Goal: Entertainment & Leisure: Consume media (video, audio)

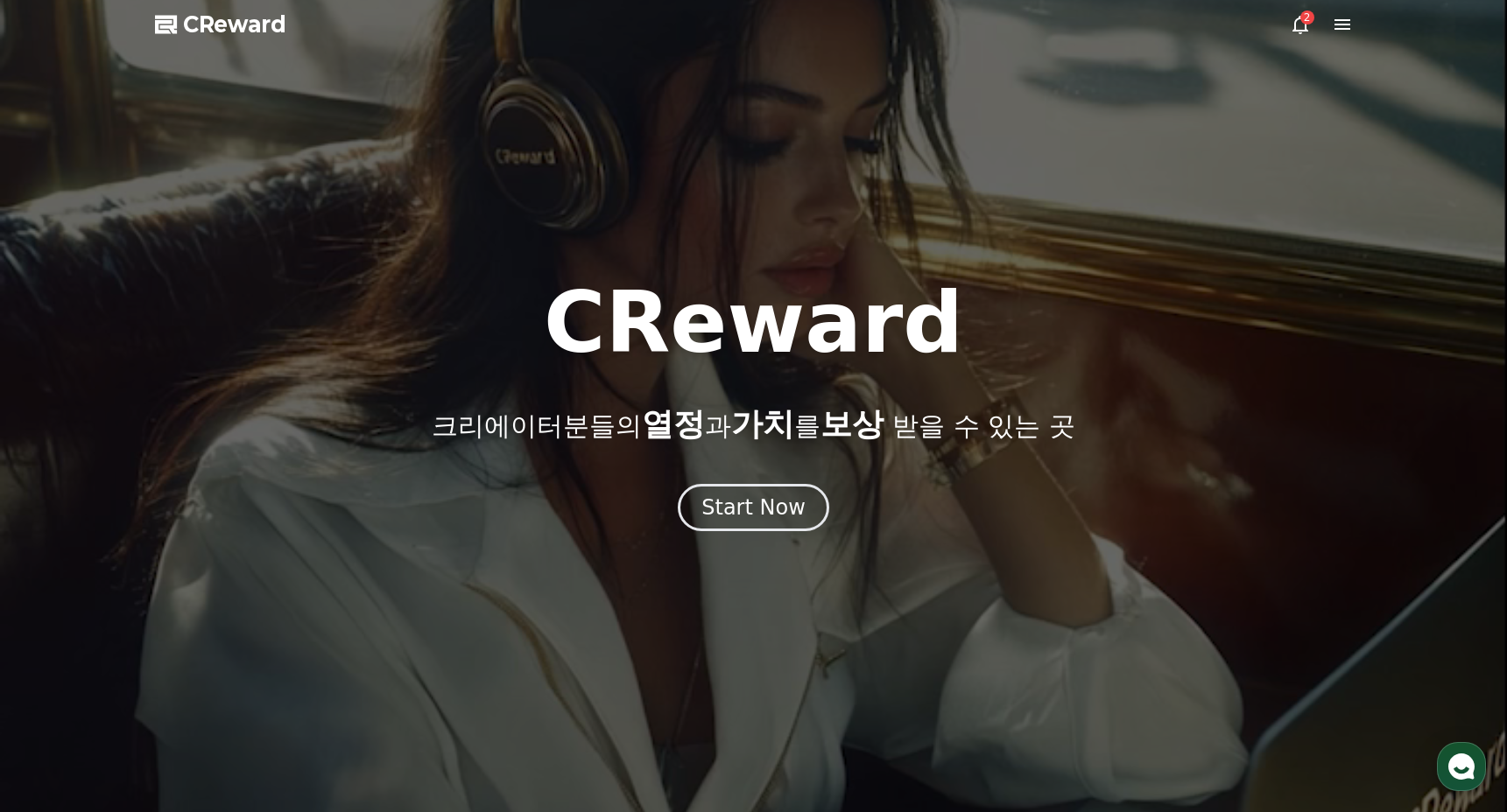
click at [772, 514] on div "Start Now" at bounding box center [754, 508] width 105 height 28
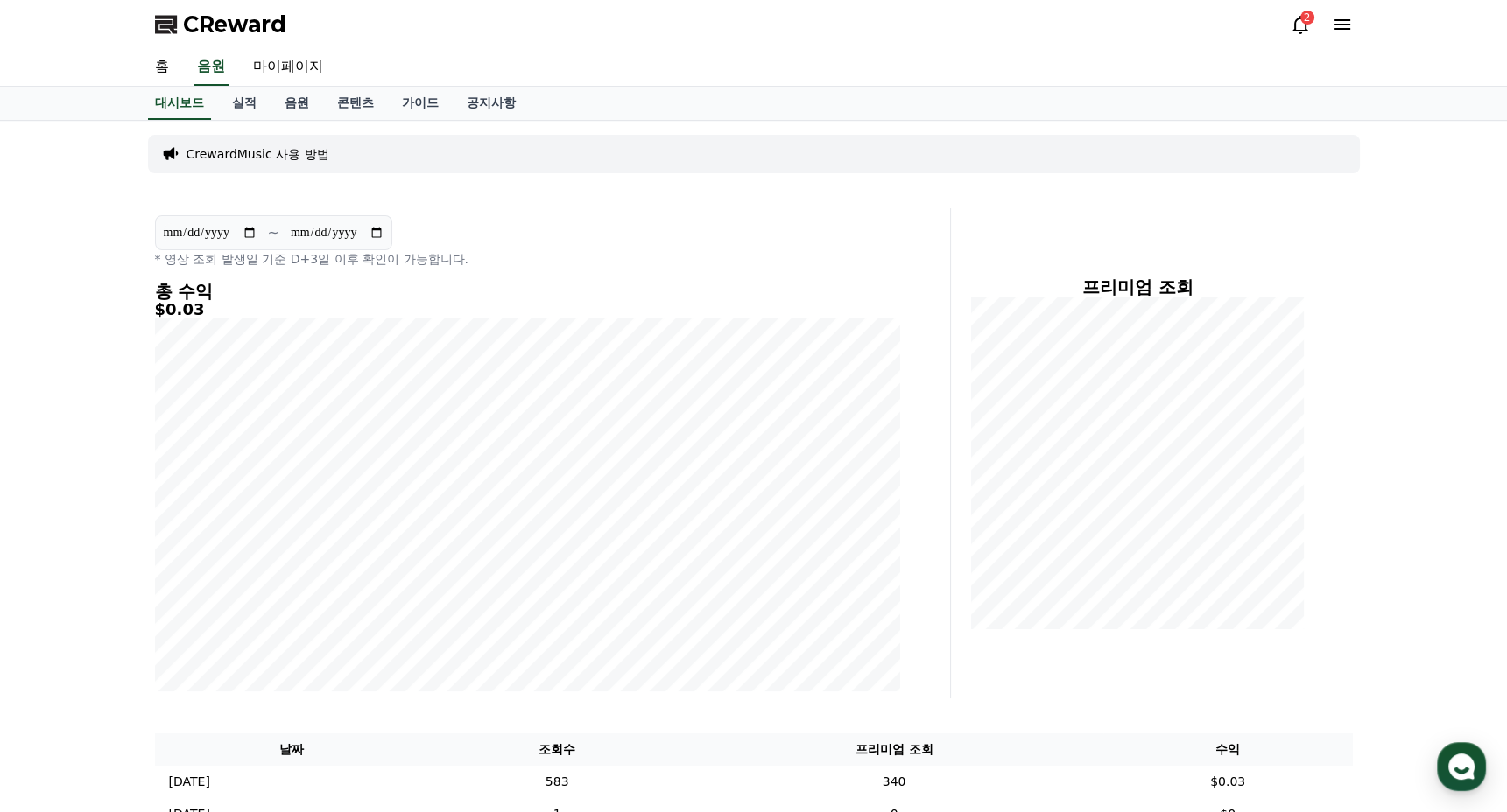
click at [535, 223] on div "**********" at bounding box center [528, 241] width 746 height 52
click at [294, 85] on link "마이페이지" at bounding box center [288, 68] width 98 height 37
select select "**********"
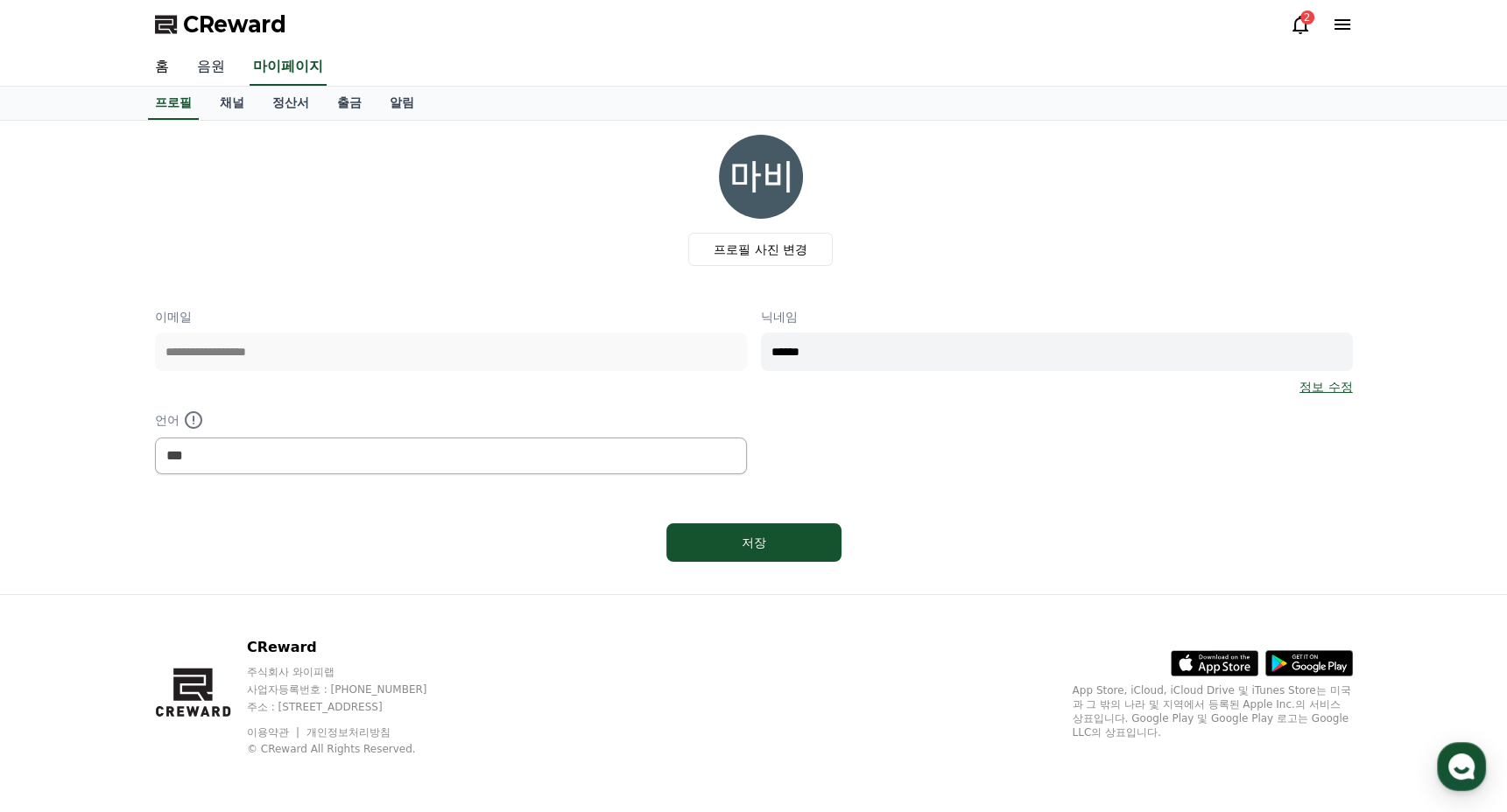
click at [189, 59] on link "음원" at bounding box center [211, 68] width 56 height 37
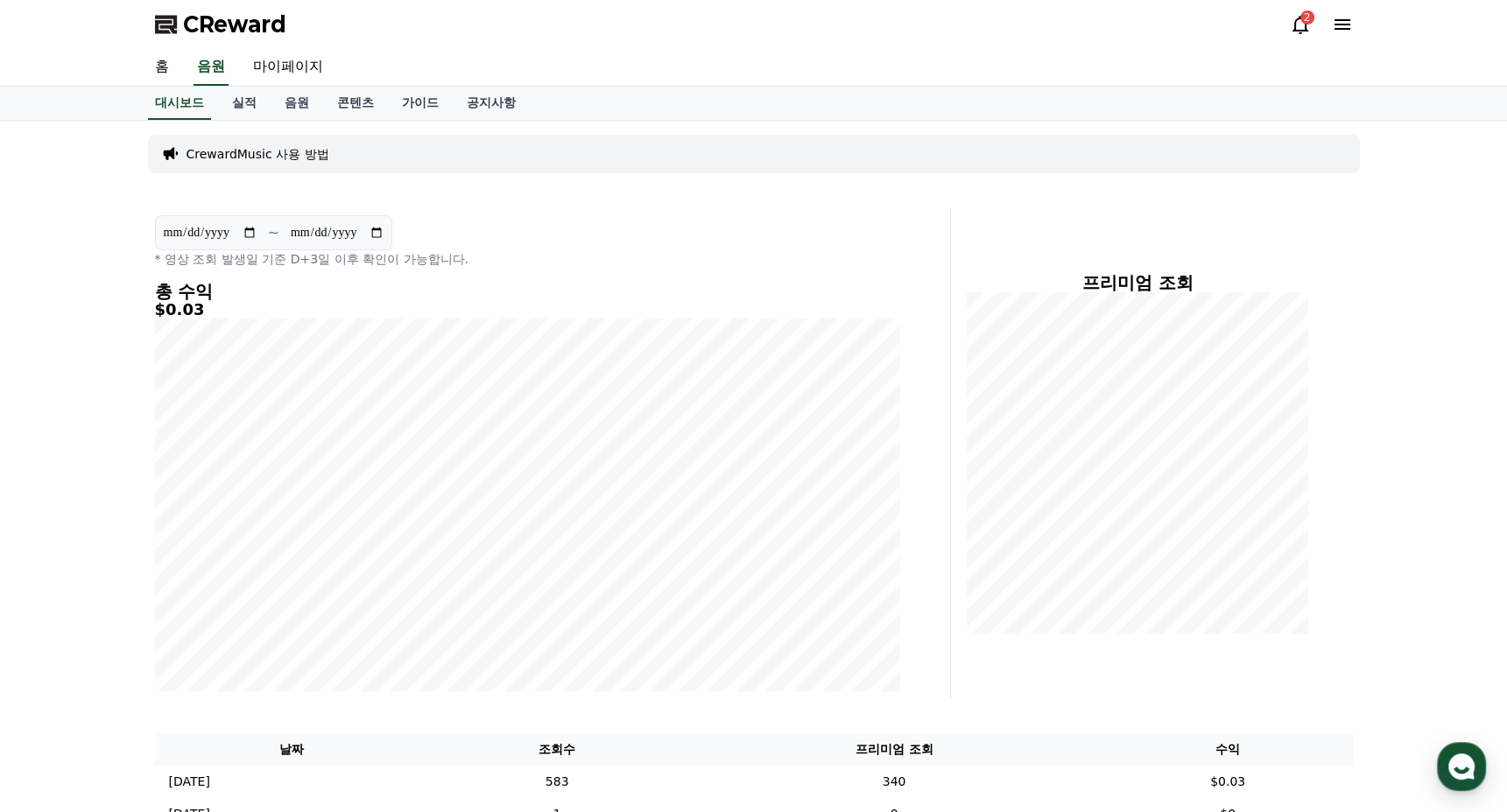
click at [300, 122] on div "**********" at bounding box center [753, 483] width 1226 height 724
click at [300, 115] on link "음원" at bounding box center [297, 103] width 52 height 33
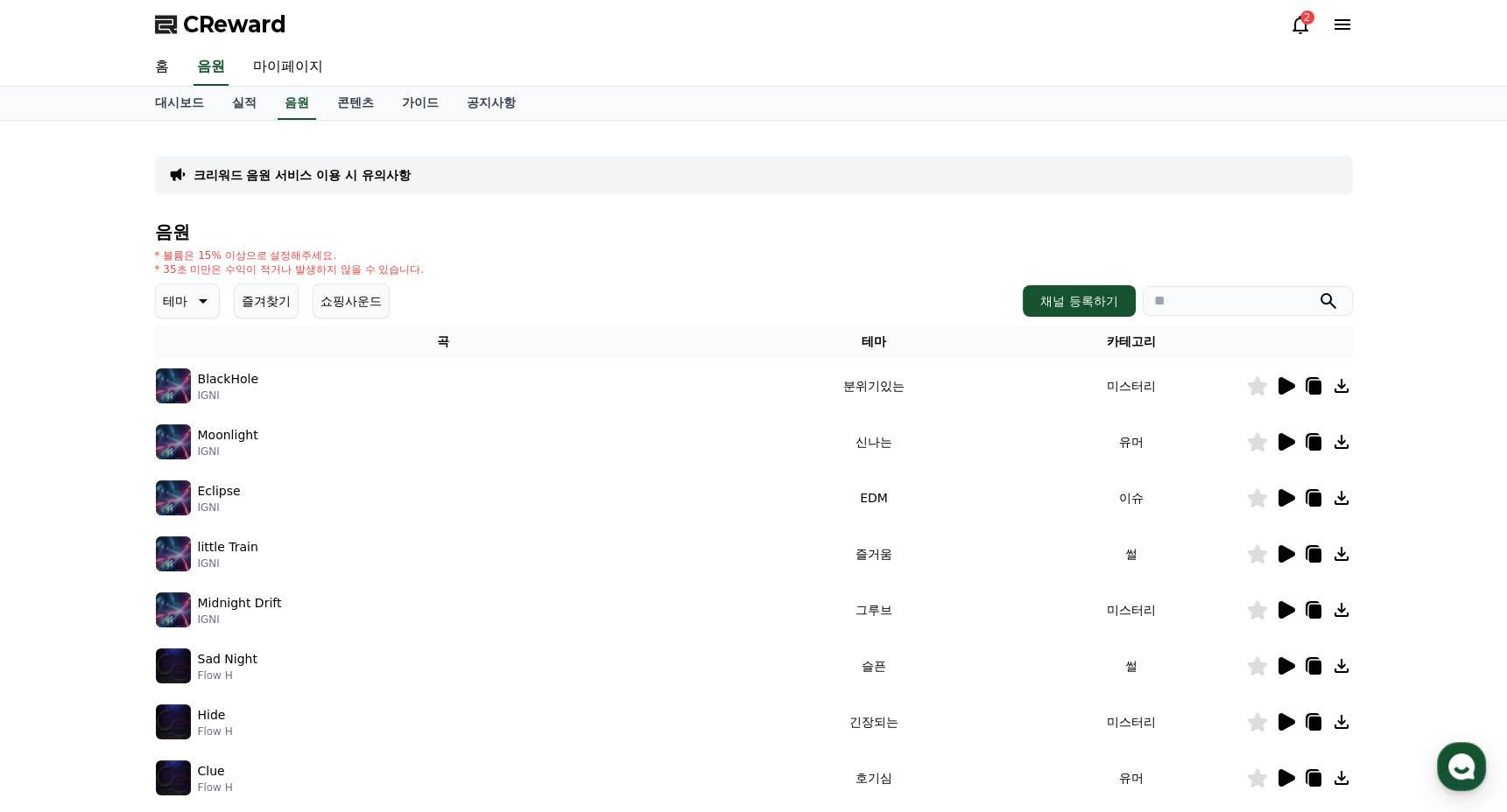
click at [220, 384] on p "BlackHole" at bounding box center [228, 379] width 60 height 18
click at [1284, 376] on icon at bounding box center [1285, 387] width 21 height 21
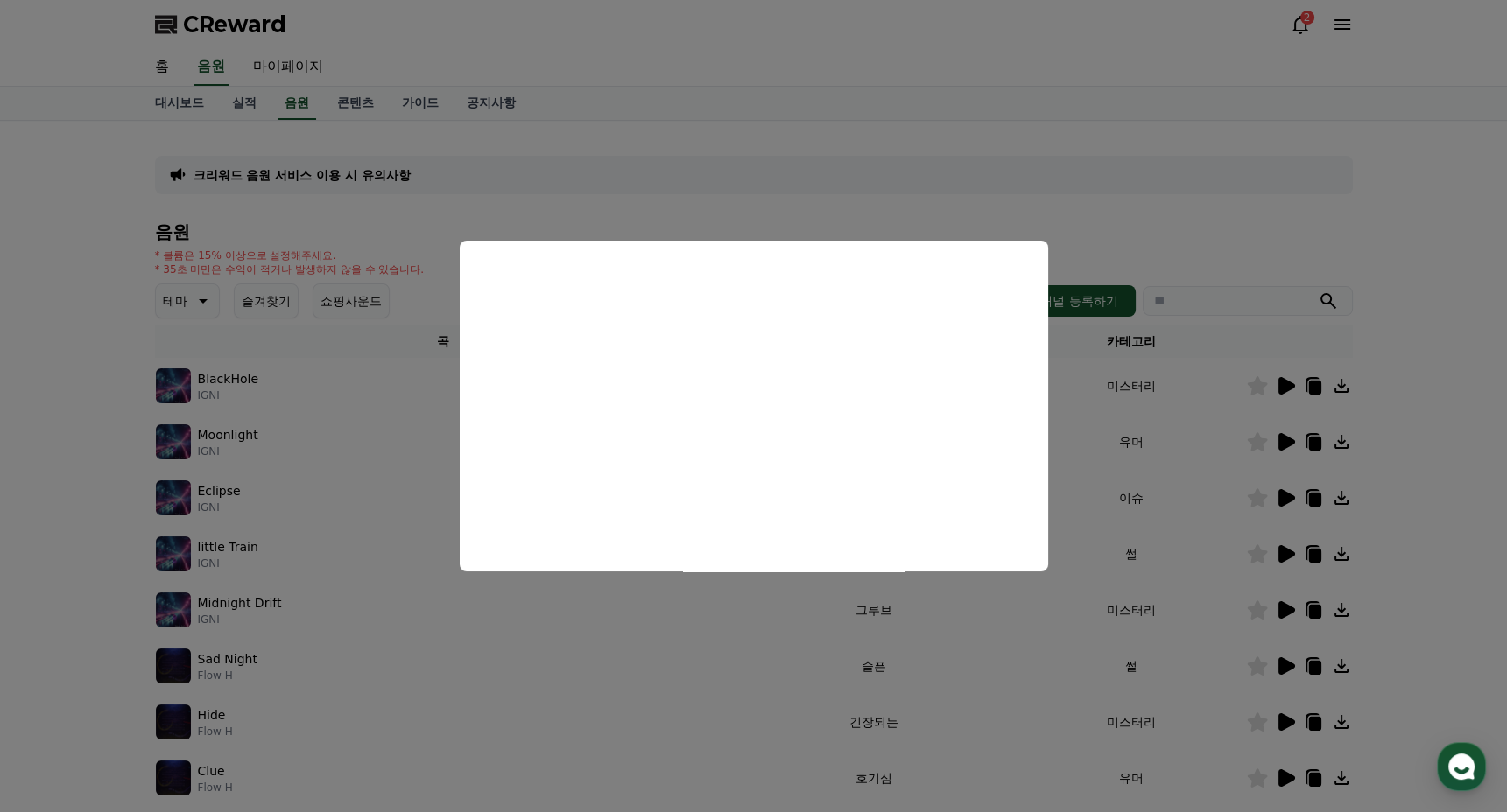
click at [661, 182] on button "close modal" at bounding box center [753, 406] width 1507 height 812
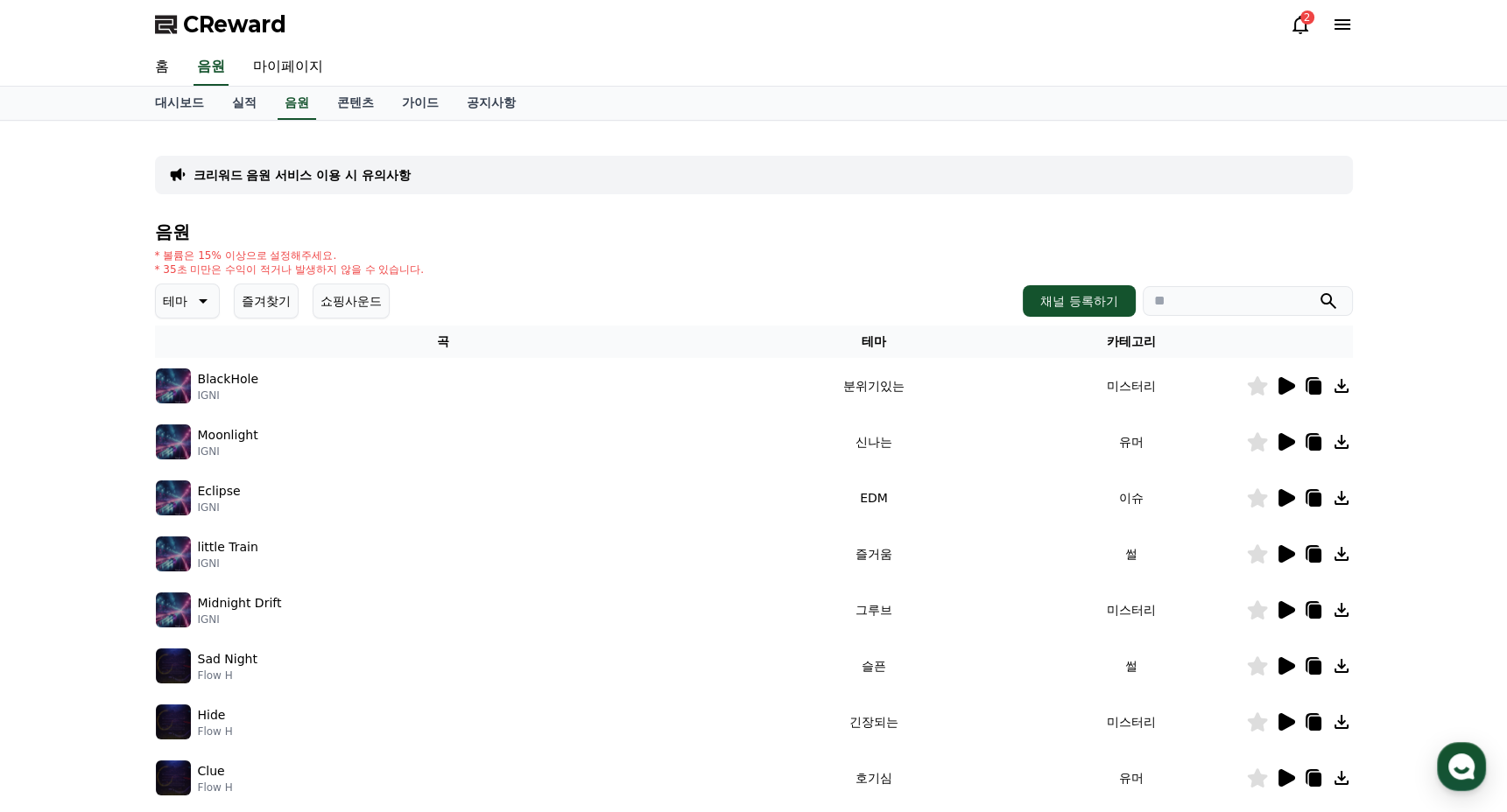
click at [1292, 443] on icon at bounding box center [1286, 442] width 16 height 17
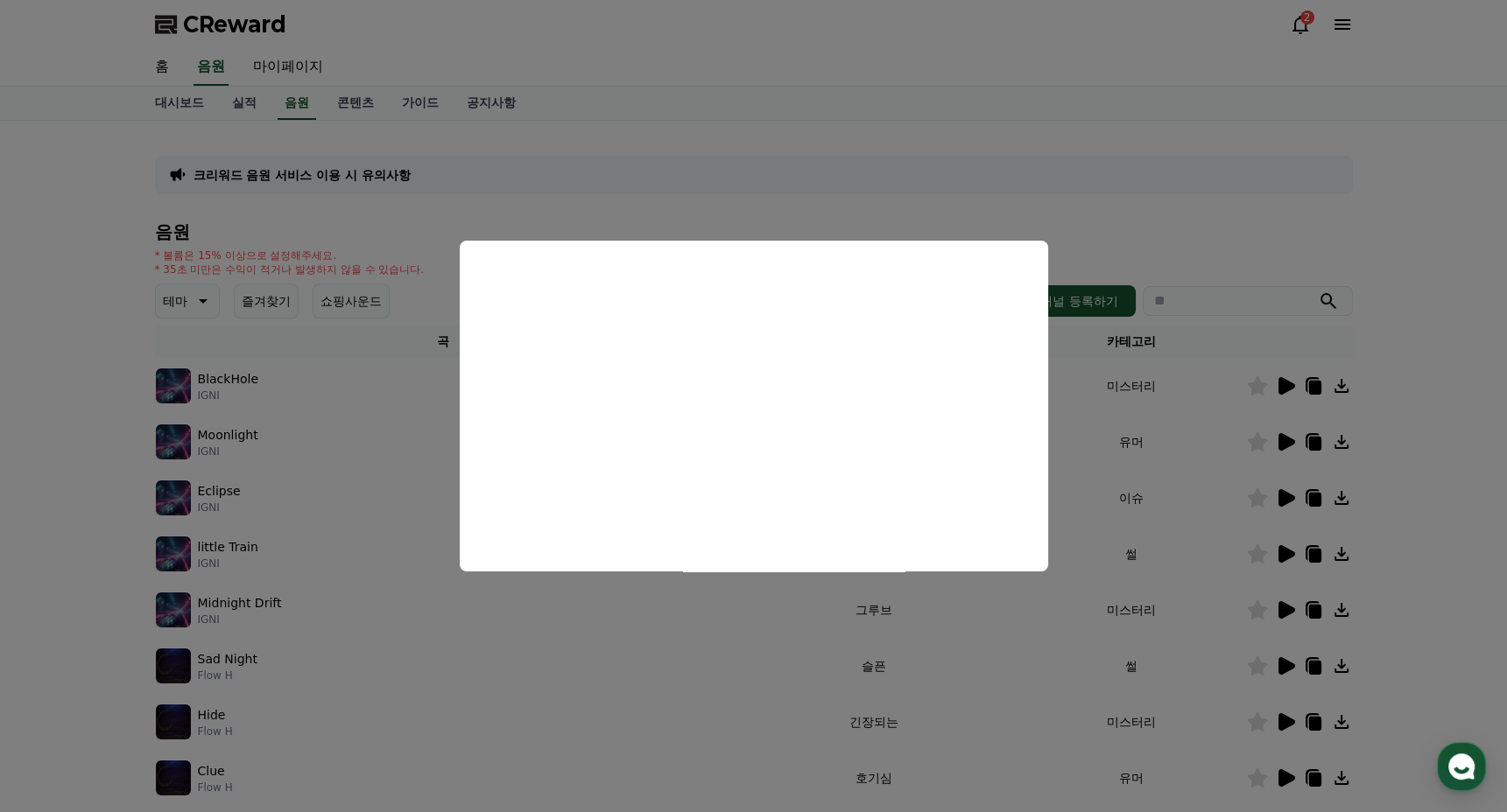
click at [967, 192] on button "close modal" at bounding box center [753, 406] width 1507 height 812
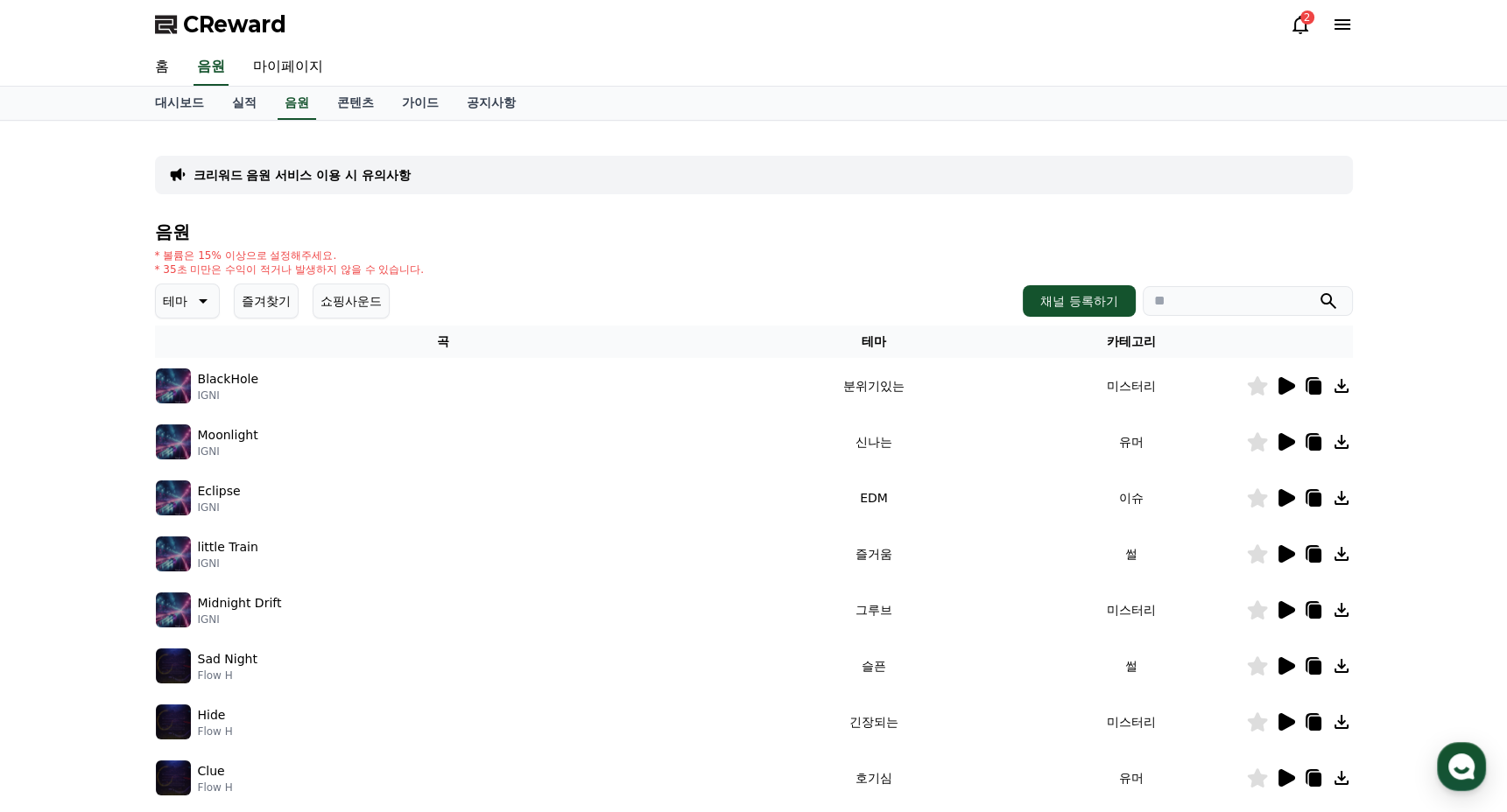
click at [1277, 612] on icon at bounding box center [1285, 610] width 21 height 21
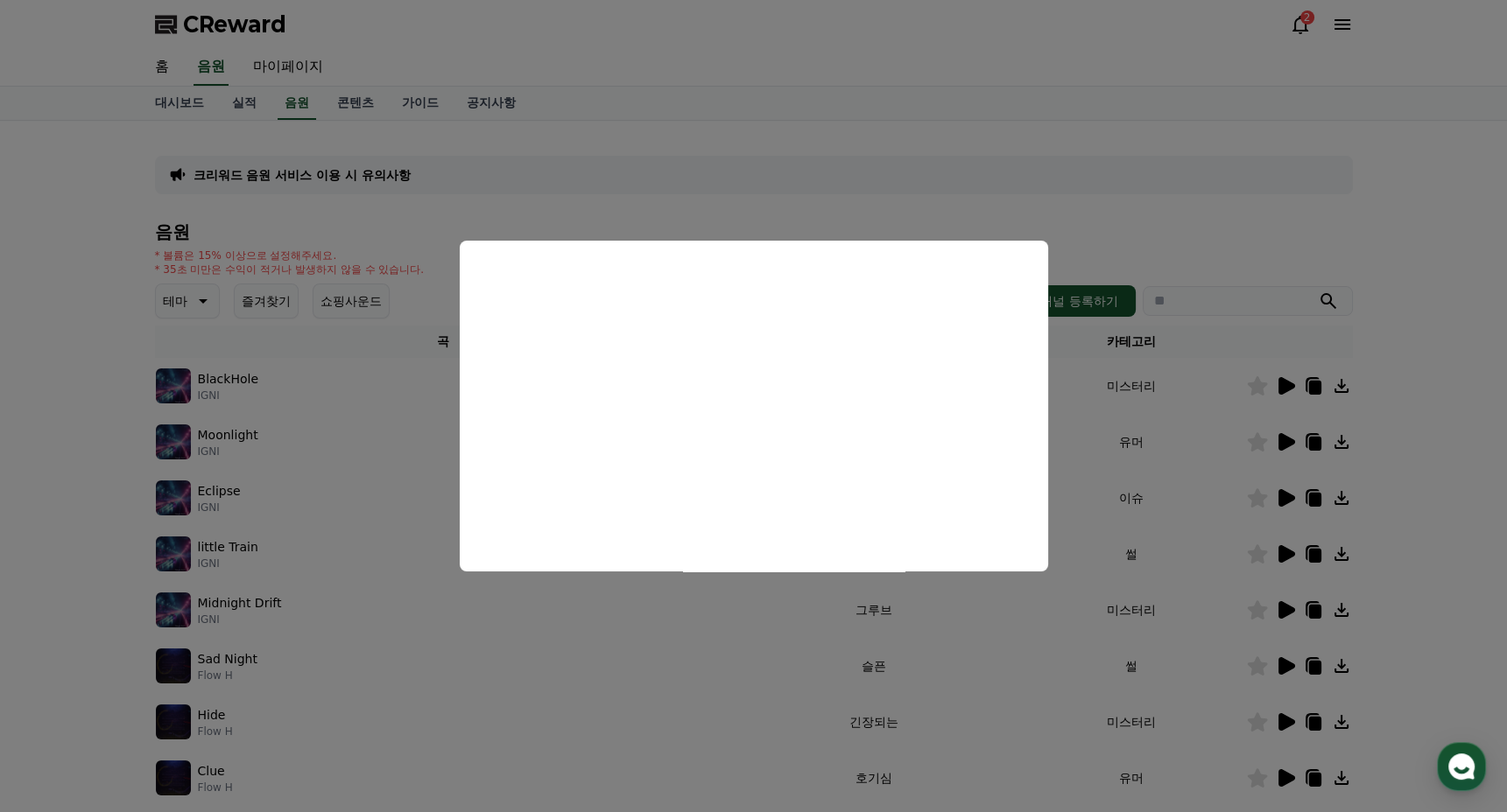
click at [1289, 561] on button "close modal" at bounding box center [753, 406] width 1507 height 812
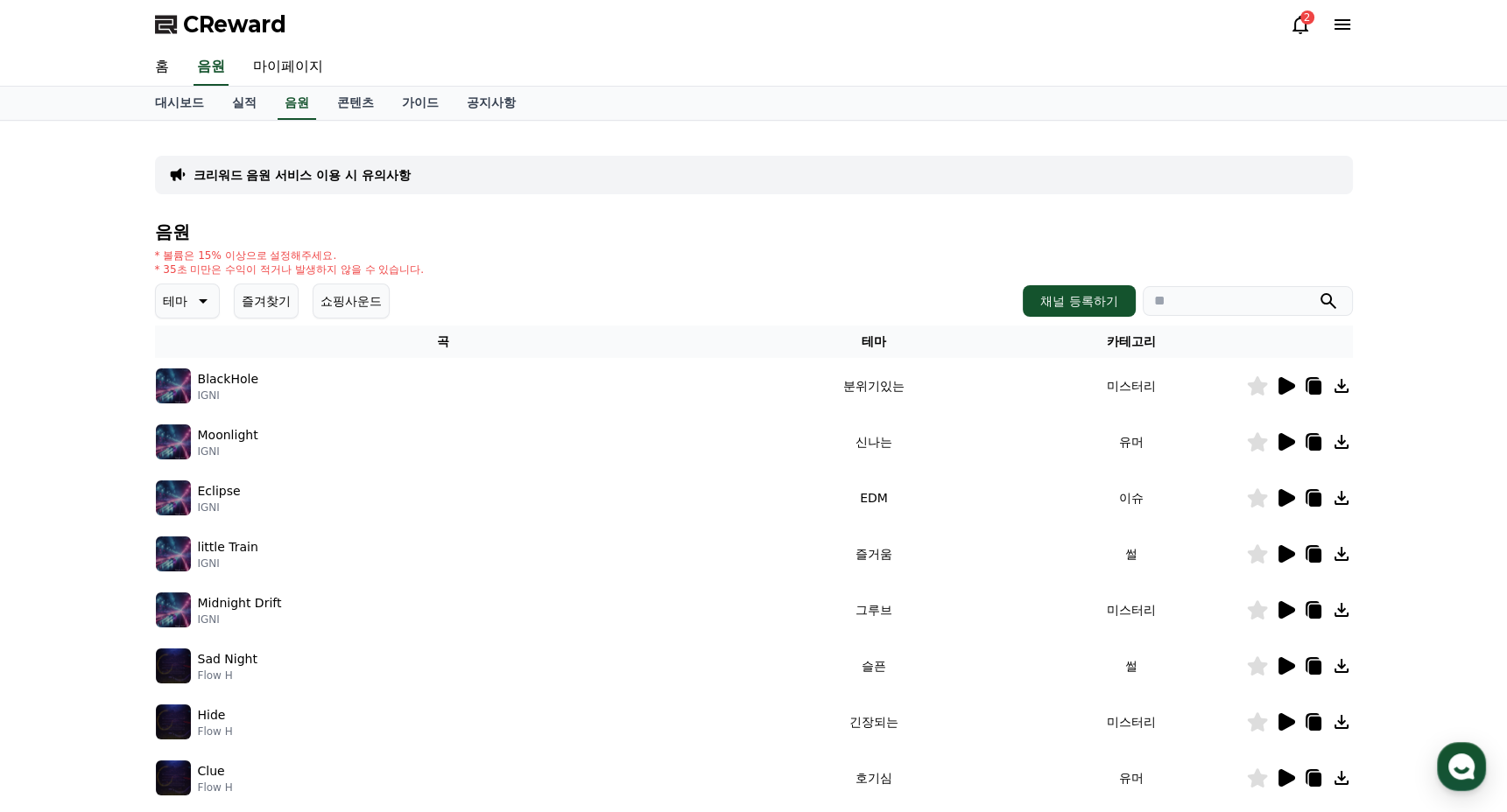
click at [1287, 557] on icon at bounding box center [1286, 554] width 16 height 17
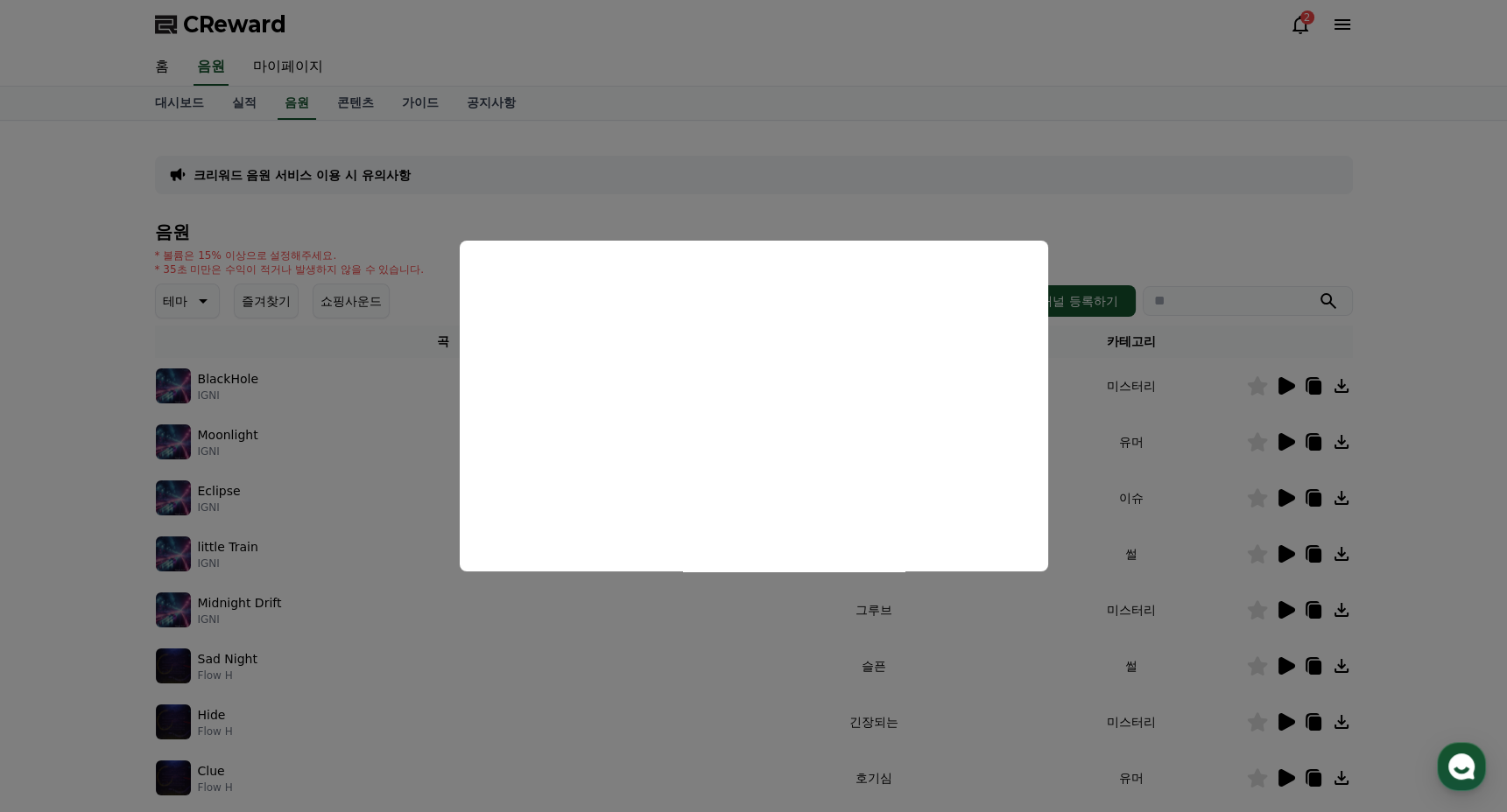
click at [757, 651] on button "close modal" at bounding box center [753, 406] width 1507 height 812
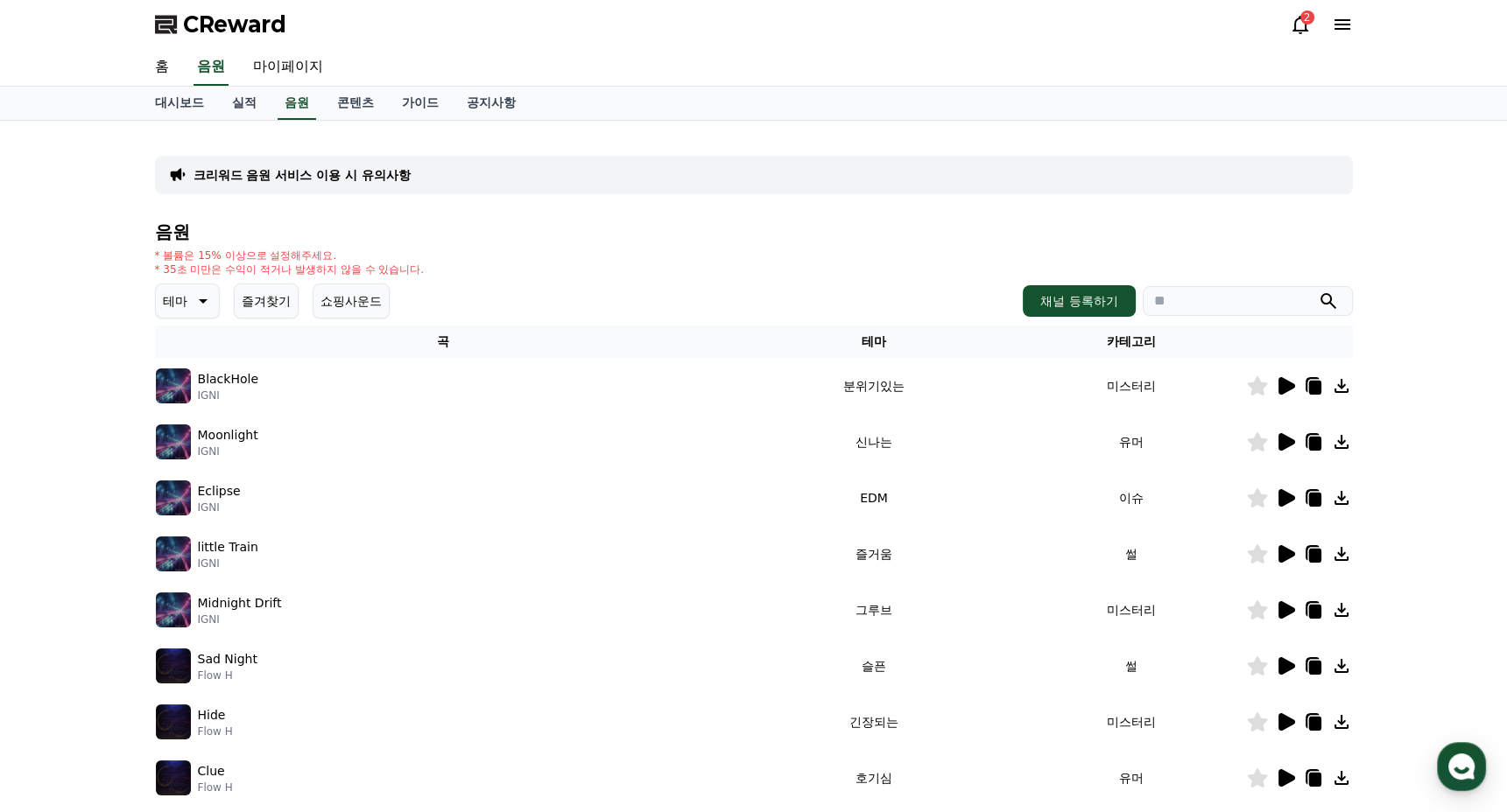
click at [1285, 718] on icon at bounding box center [1286, 722] width 16 height 17
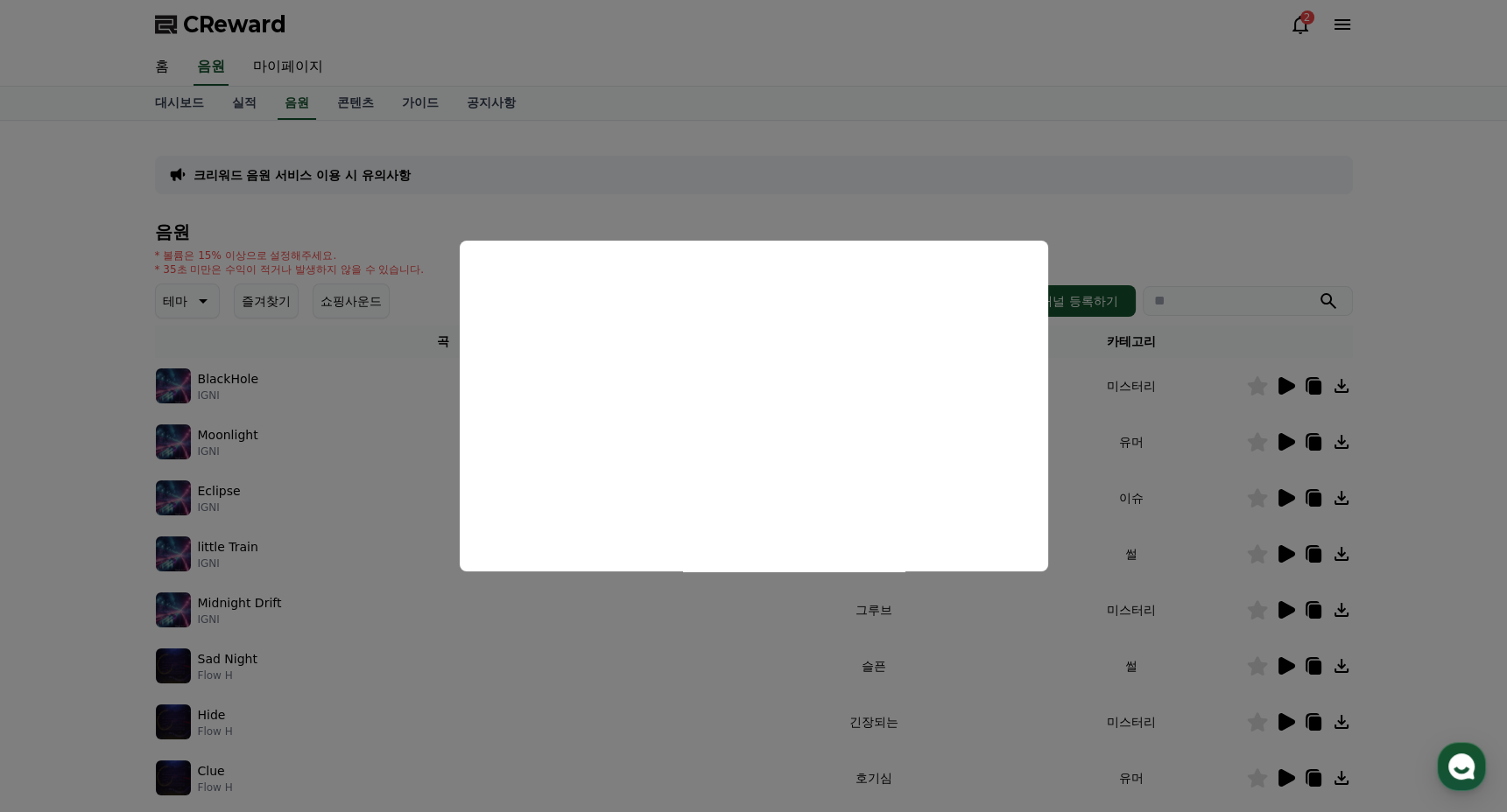
click at [696, 670] on button "close modal" at bounding box center [753, 406] width 1507 height 812
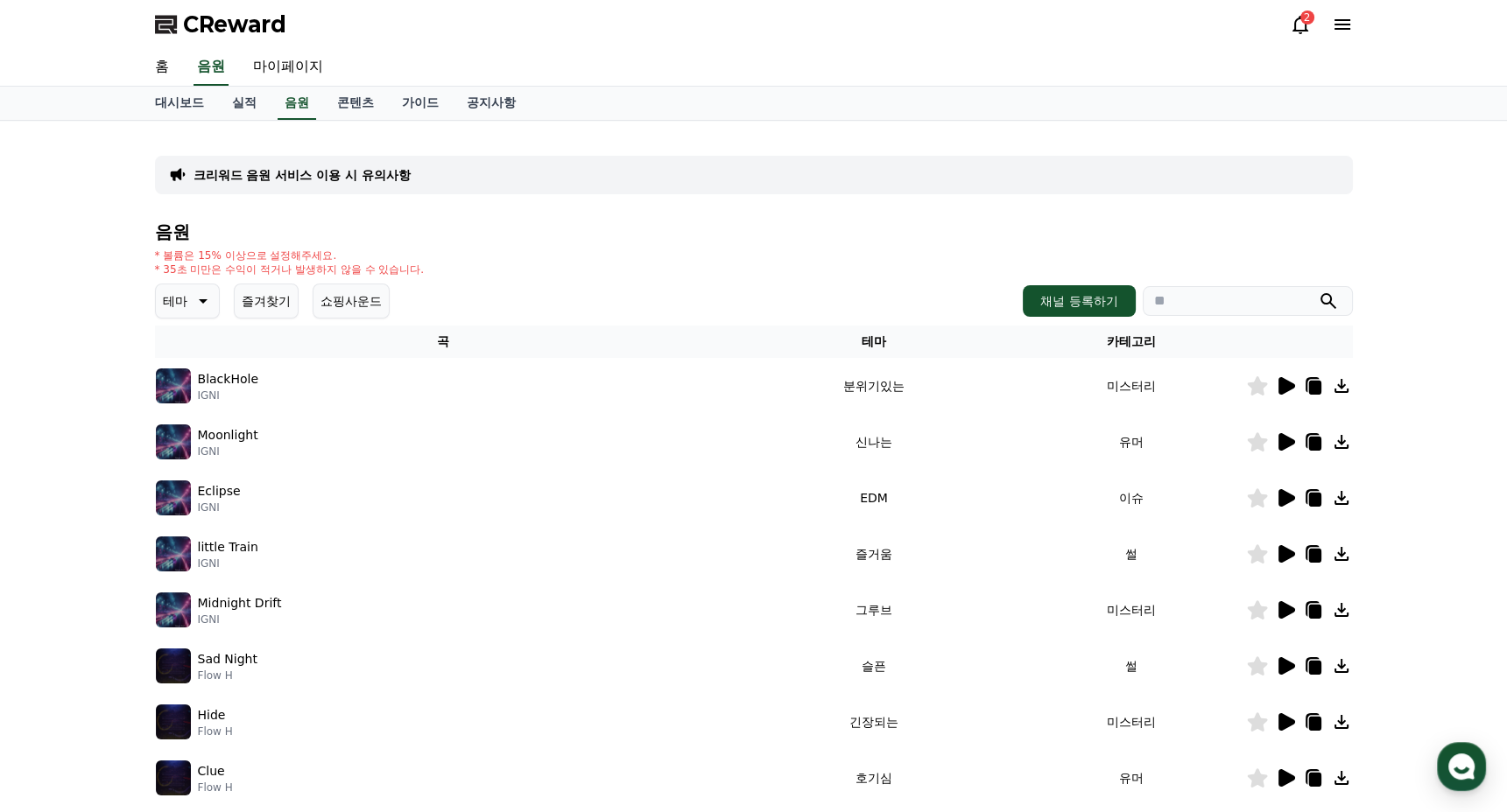
click at [1292, 722] on icon at bounding box center [1286, 722] width 16 height 17
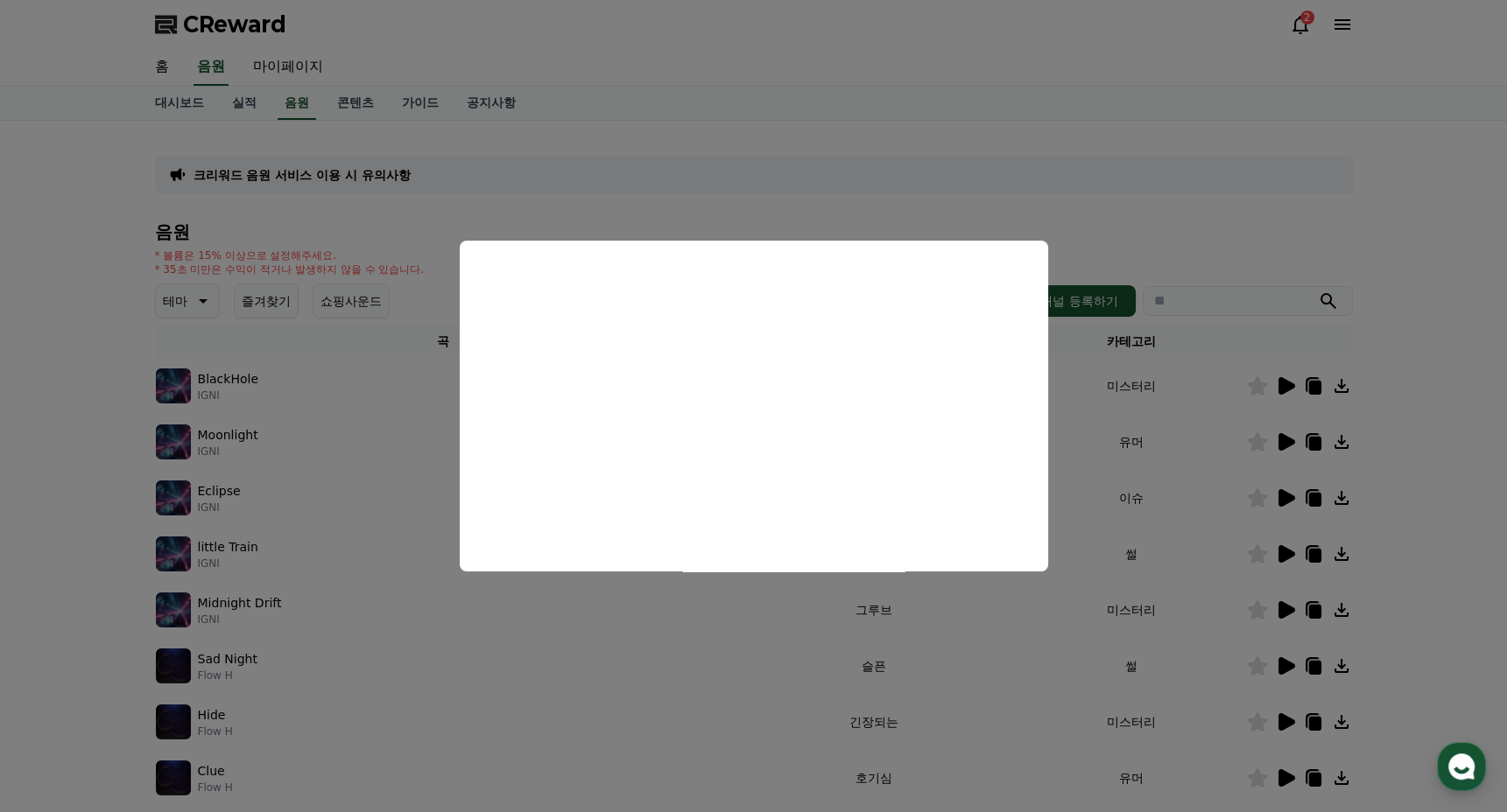
click at [1026, 627] on button "close modal" at bounding box center [753, 406] width 1507 height 812
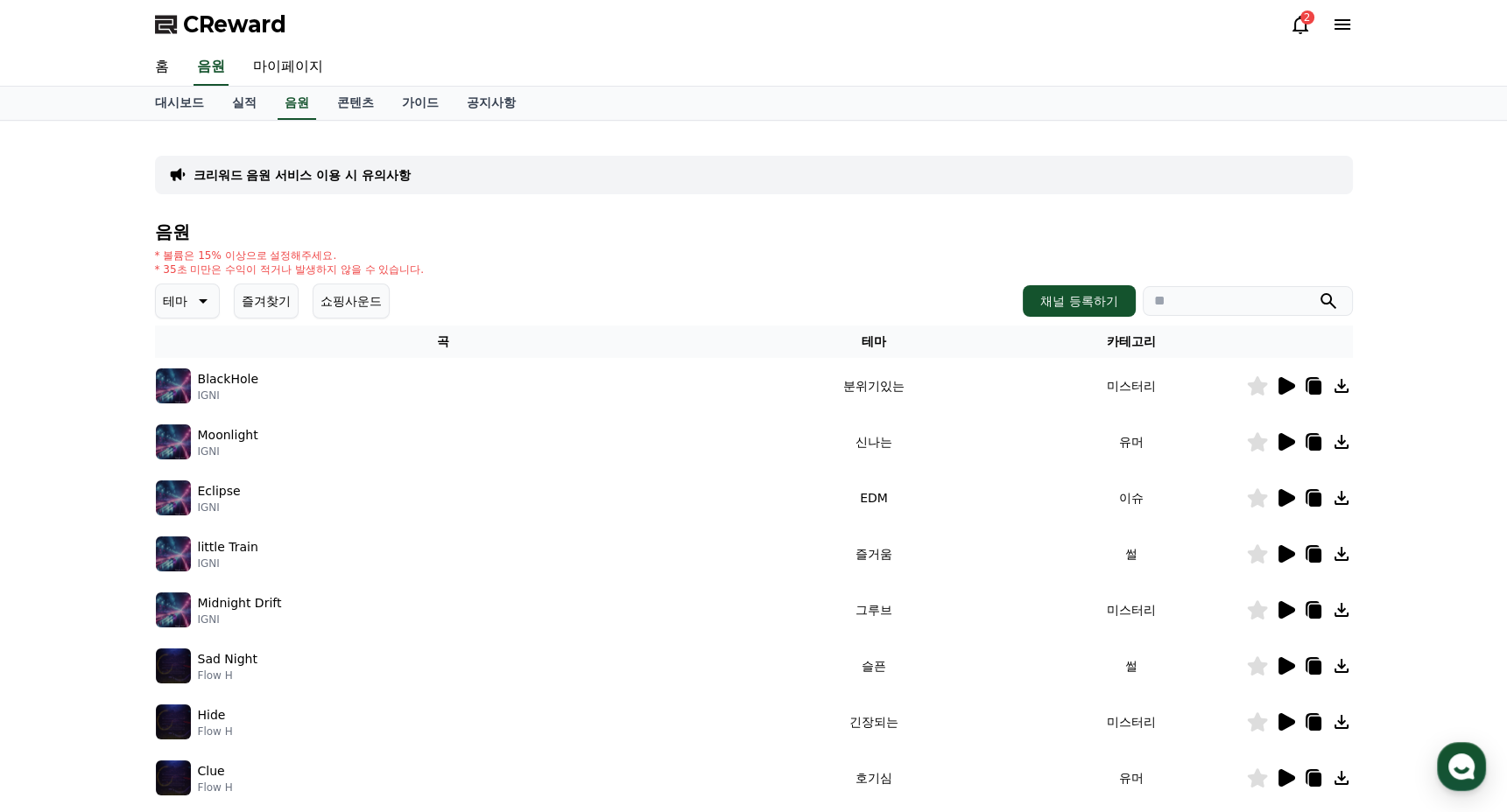
click at [1266, 720] on icon at bounding box center [1258, 722] width 21 height 19
click at [1261, 782] on icon at bounding box center [1257, 778] width 20 height 19
click at [1287, 782] on icon at bounding box center [1286, 778] width 16 height 17
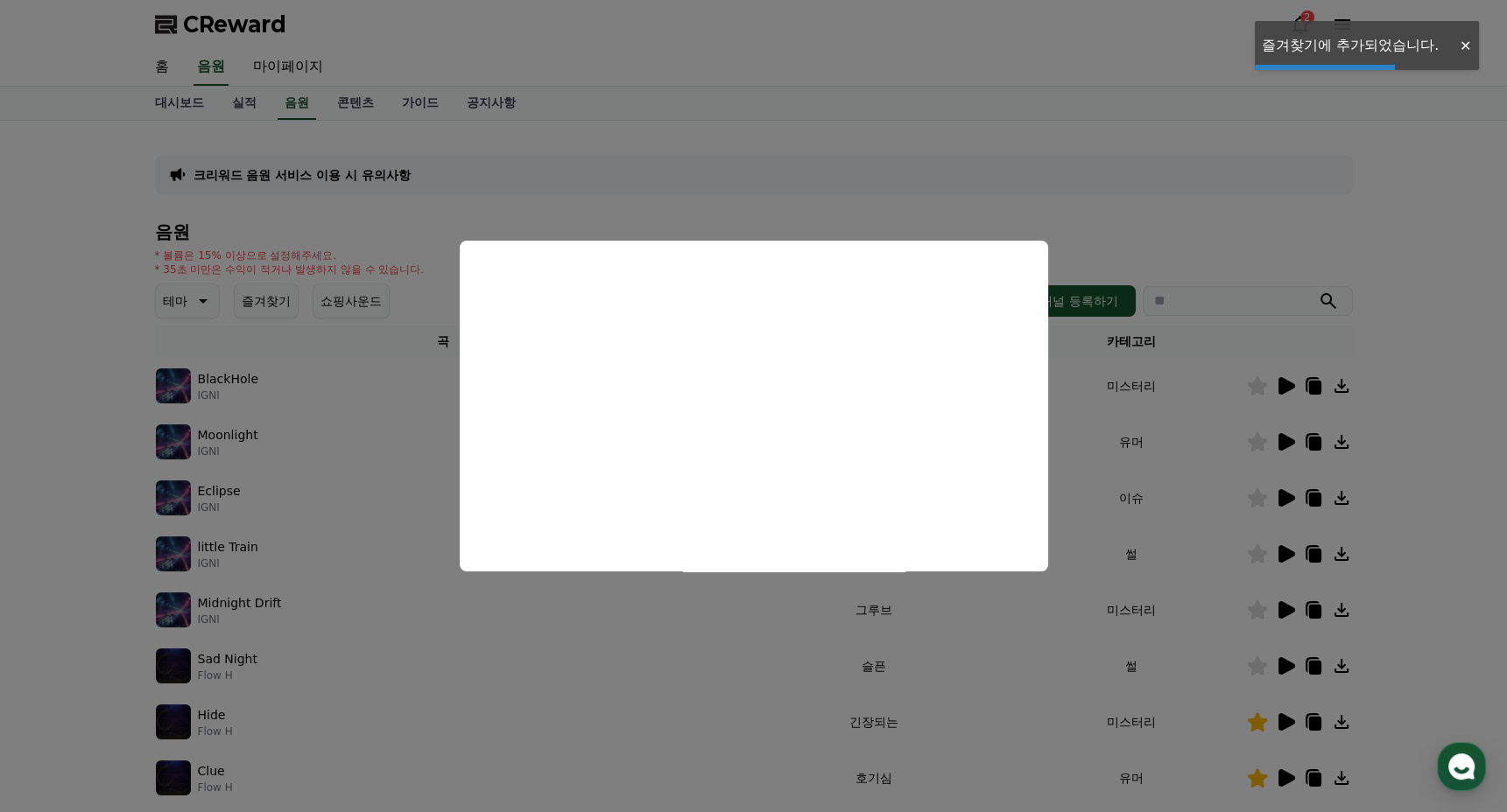
click at [1254, 786] on button "close modal" at bounding box center [753, 406] width 1507 height 812
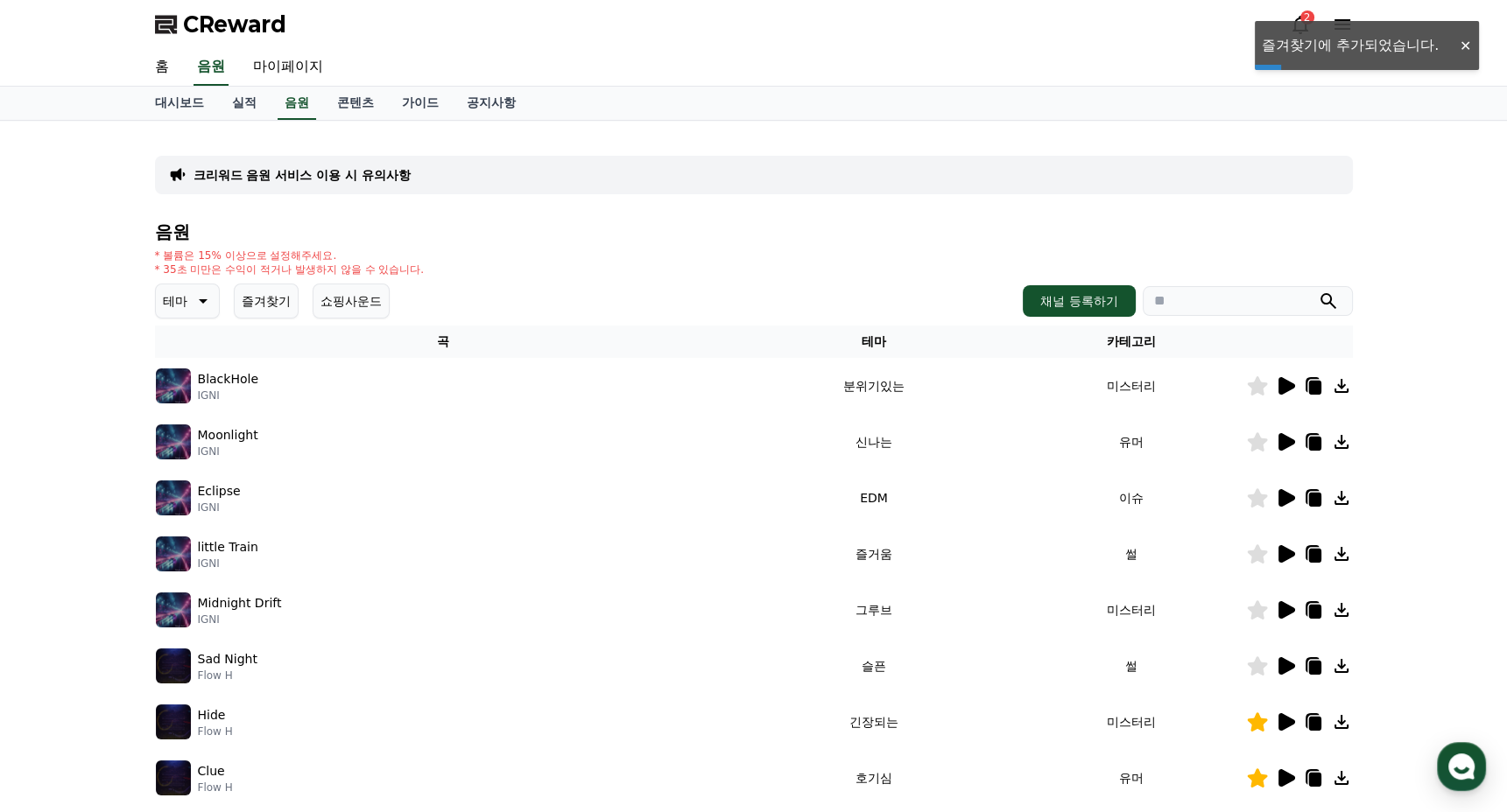
click at [1256, 779] on icon at bounding box center [1257, 778] width 20 height 19
click at [777, 600] on td "그루브" at bounding box center [873, 610] width 285 height 56
click at [1290, 781] on icon at bounding box center [1285, 778] width 21 height 21
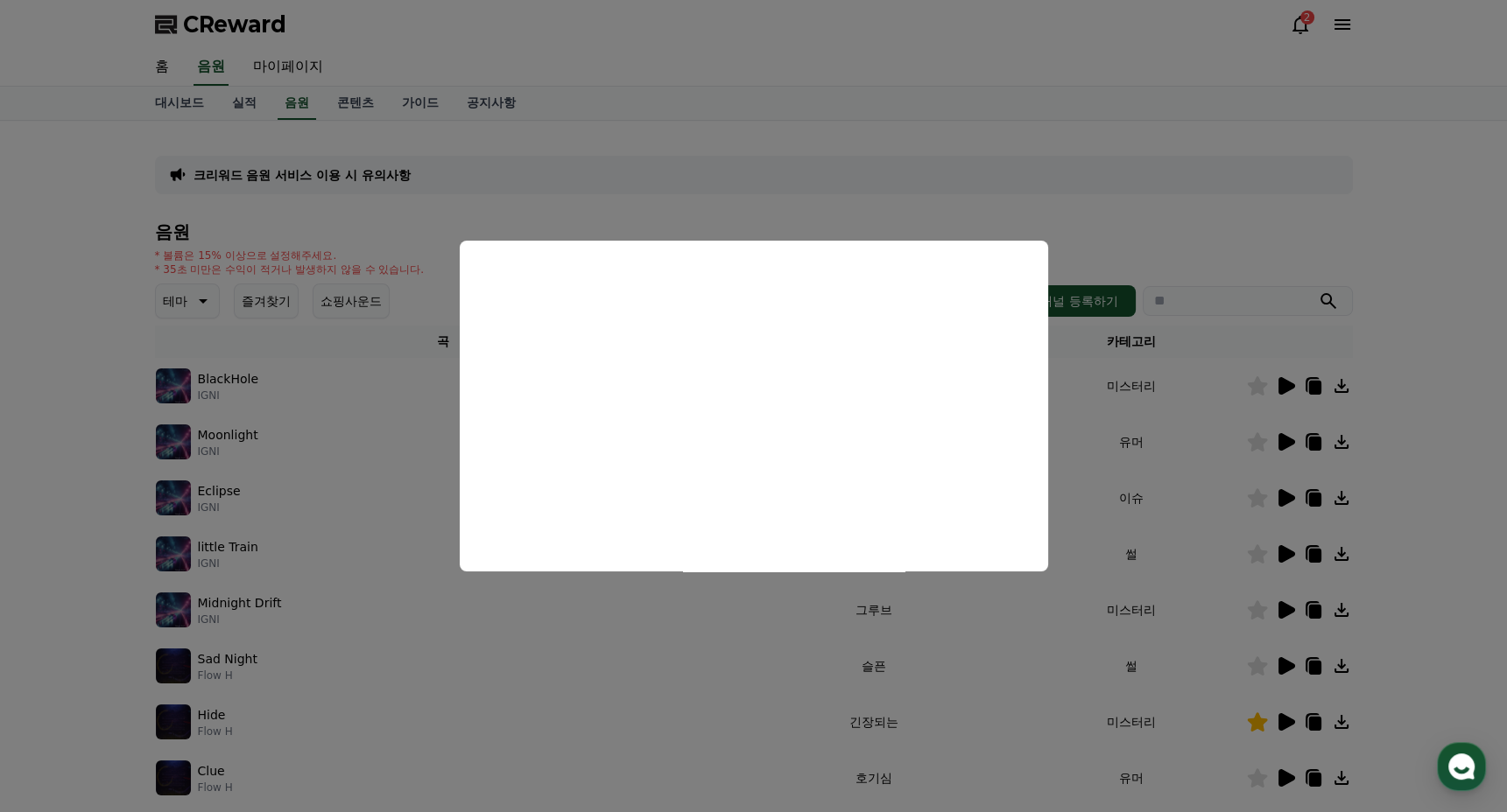
scroll to position [371, 0]
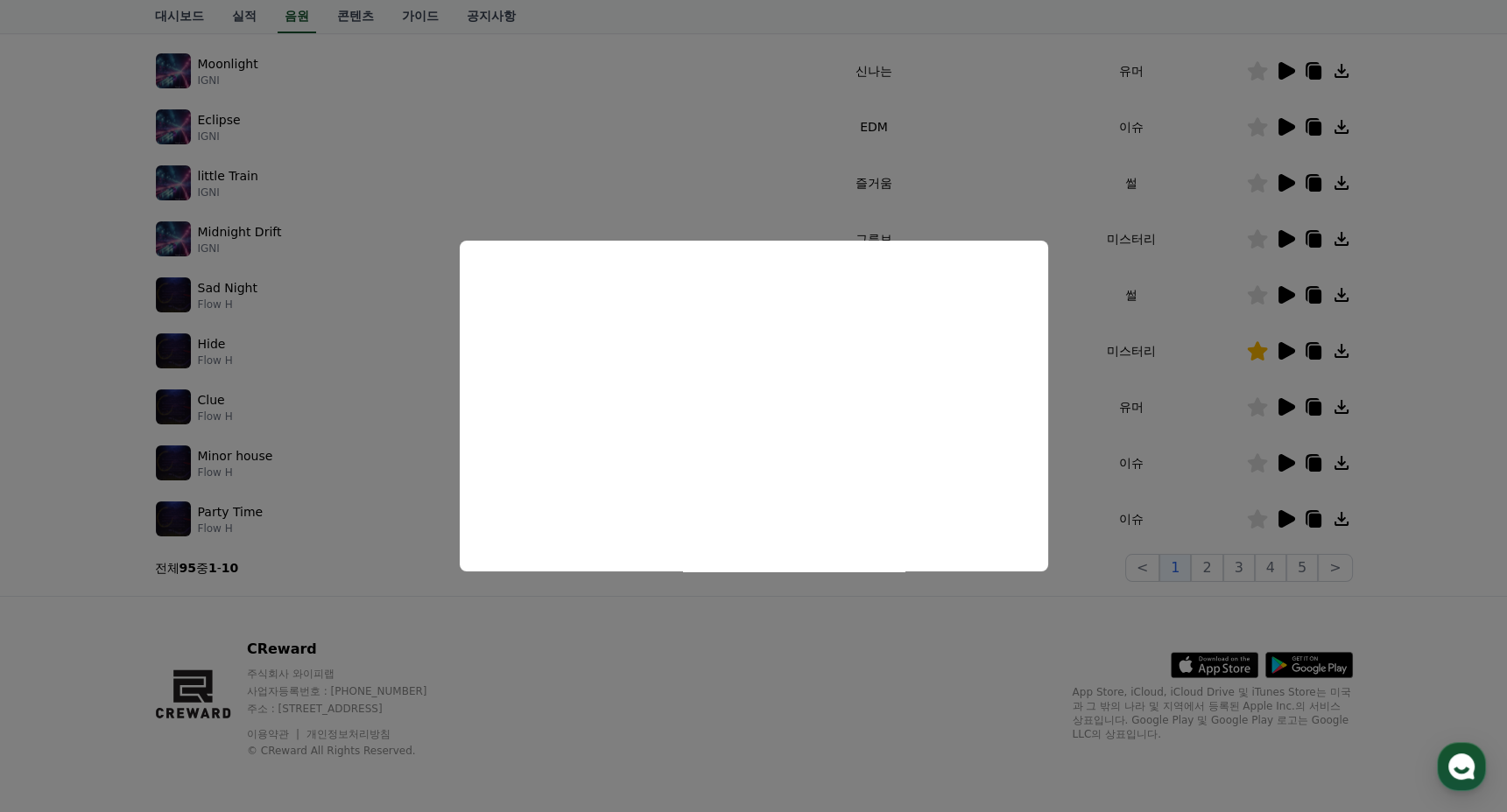
click at [1270, 461] on button "close modal" at bounding box center [753, 406] width 1507 height 812
click at [1290, 459] on icon at bounding box center [1286, 463] width 16 height 17
drag, startPoint x: 976, startPoint y: 594, endPoint x: 1145, endPoint y: 543, distance: 176.5
click at [979, 596] on button "close modal" at bounding box center [753, 406] width 1507 height 812
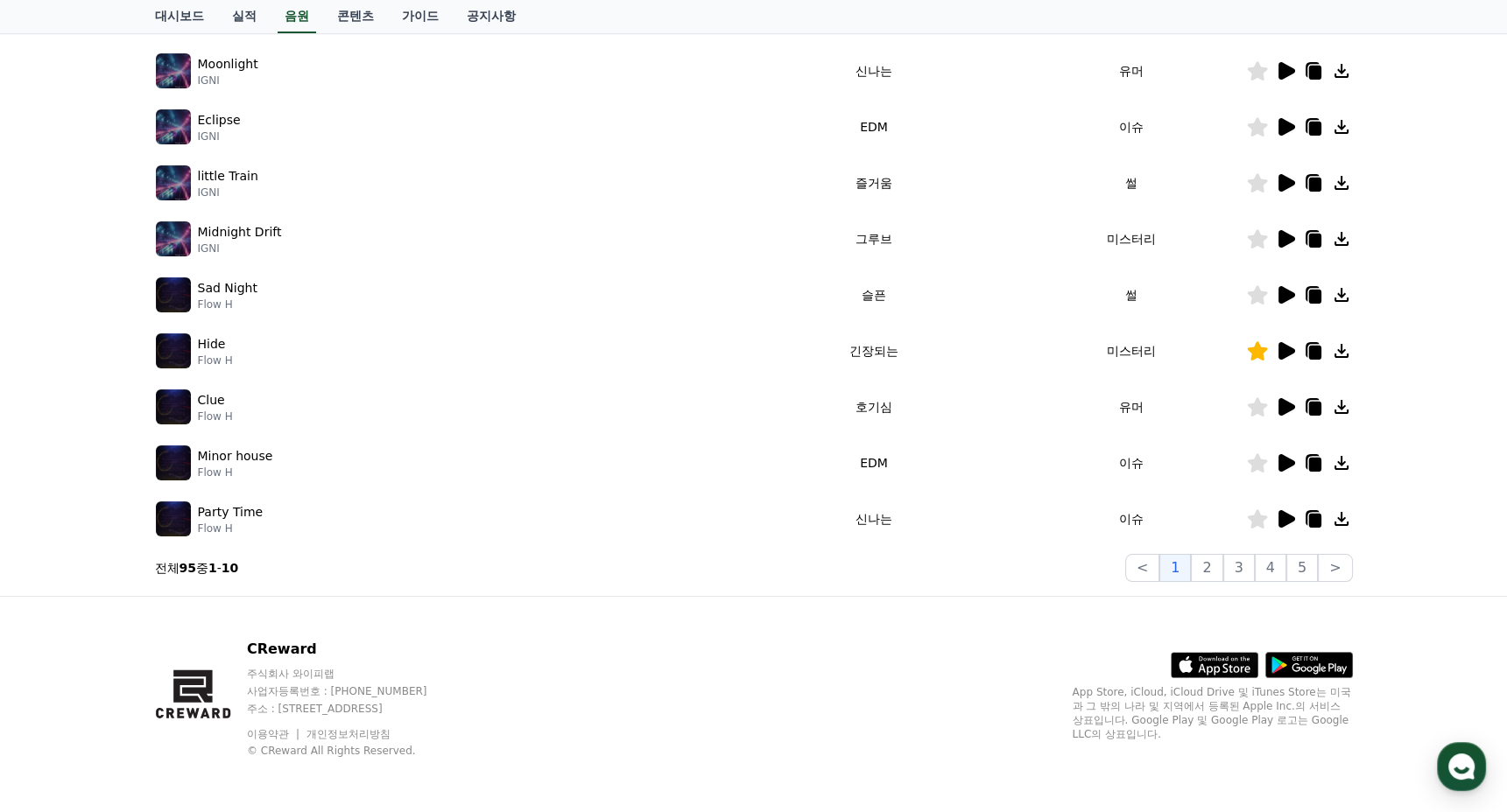
click at [1292, 518] on icon at bounding box center [1286, 519] width 16 height 17
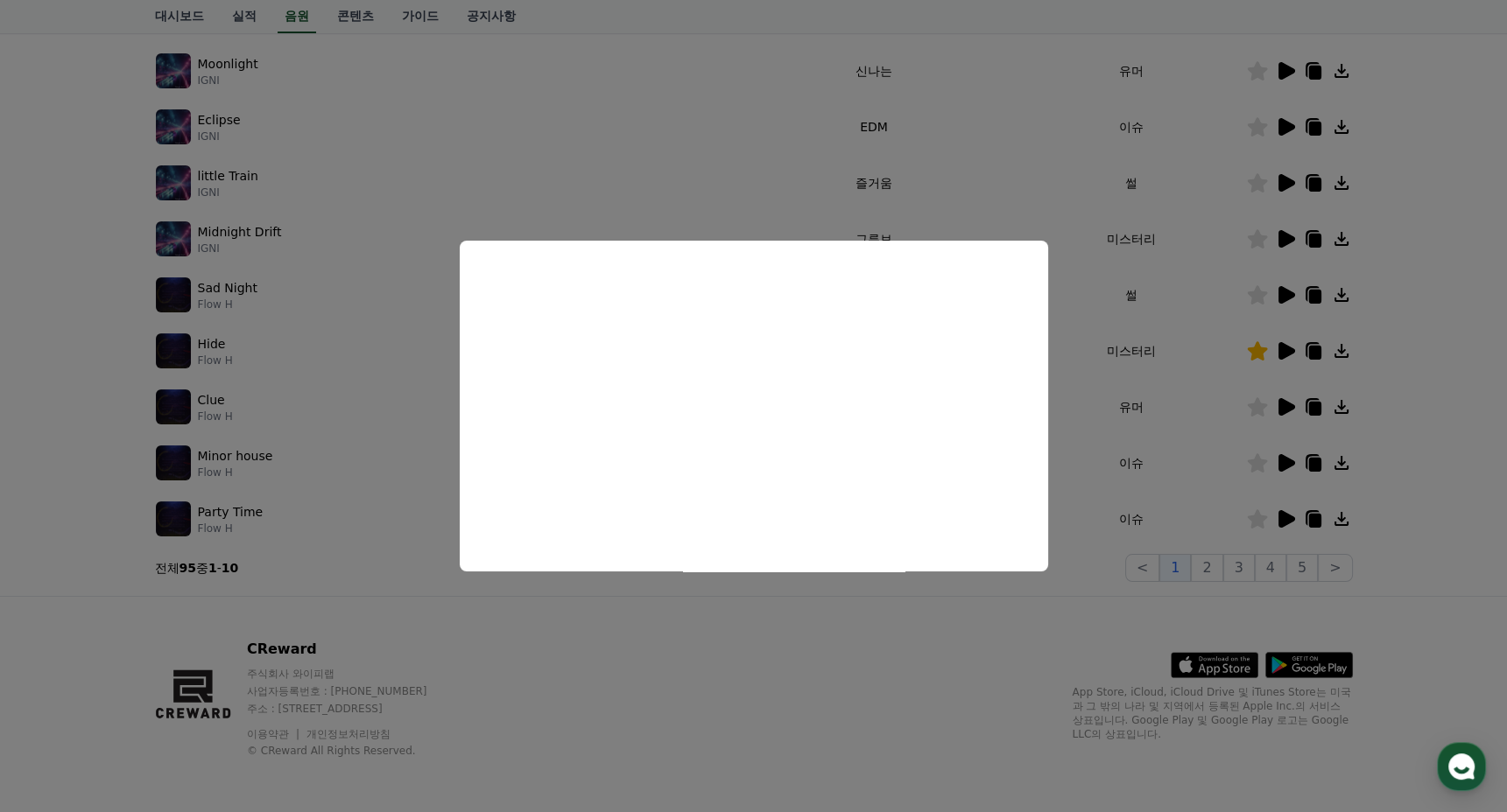
click at [846, 670] on button "close modal" at bounding box center [753, 406] width 1507 height 812
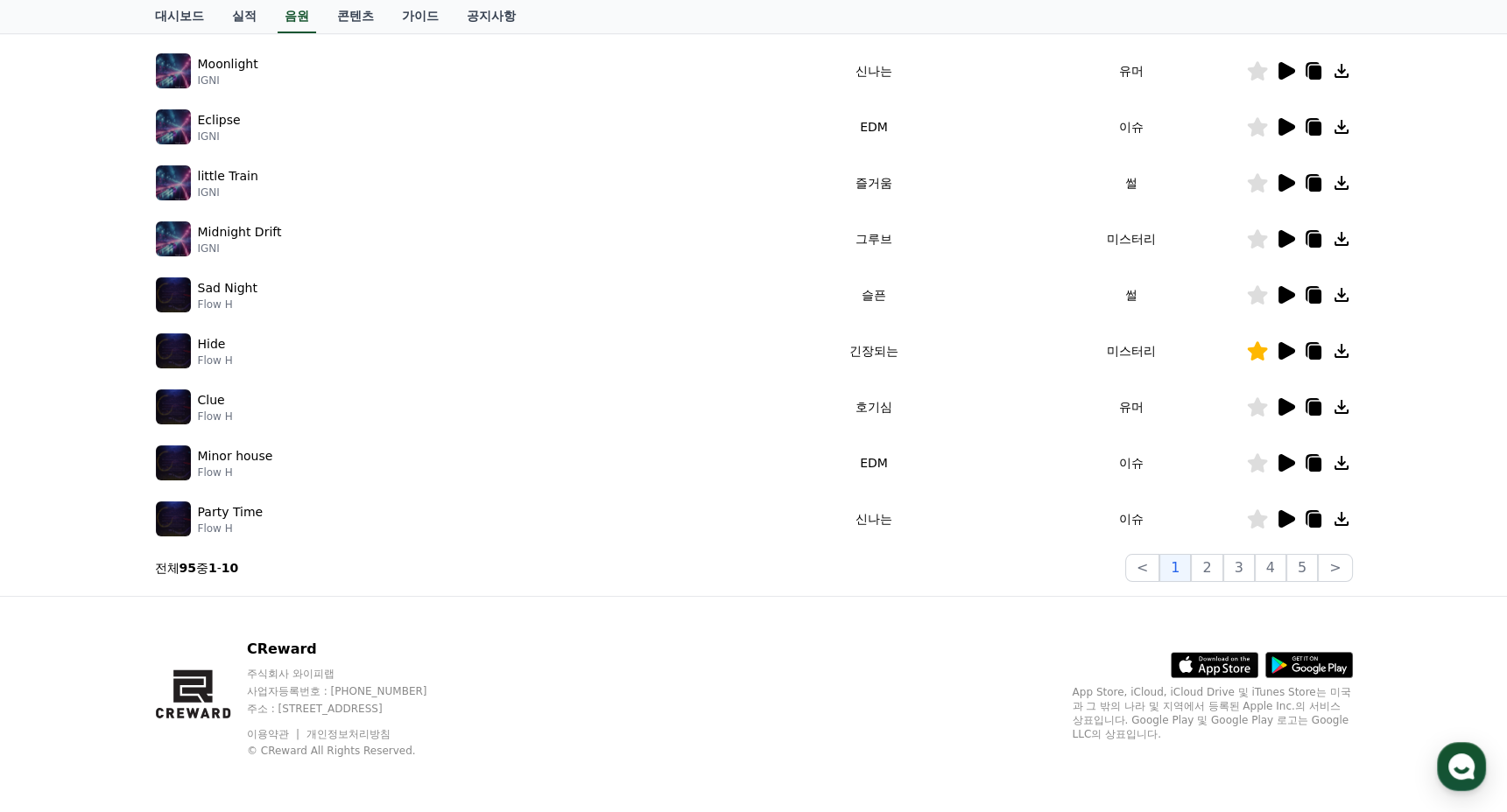
click at [871, 348] on td "긴장되는" at bounding box center [873, 351] width 285 height 56
click at [1259, 512] on icon at bounding box center [1258, 519] width 21 height 19
click at [210, 341] on p "Hide" at bounding box center [211, 344] width 28 height 18
click at [854, 350] on td "긴장되는" at bounding box center [873, 351] width 285 height 56
click at [205, 343] on p "Hide" at bounding box center [211, 344] width 28 height 18
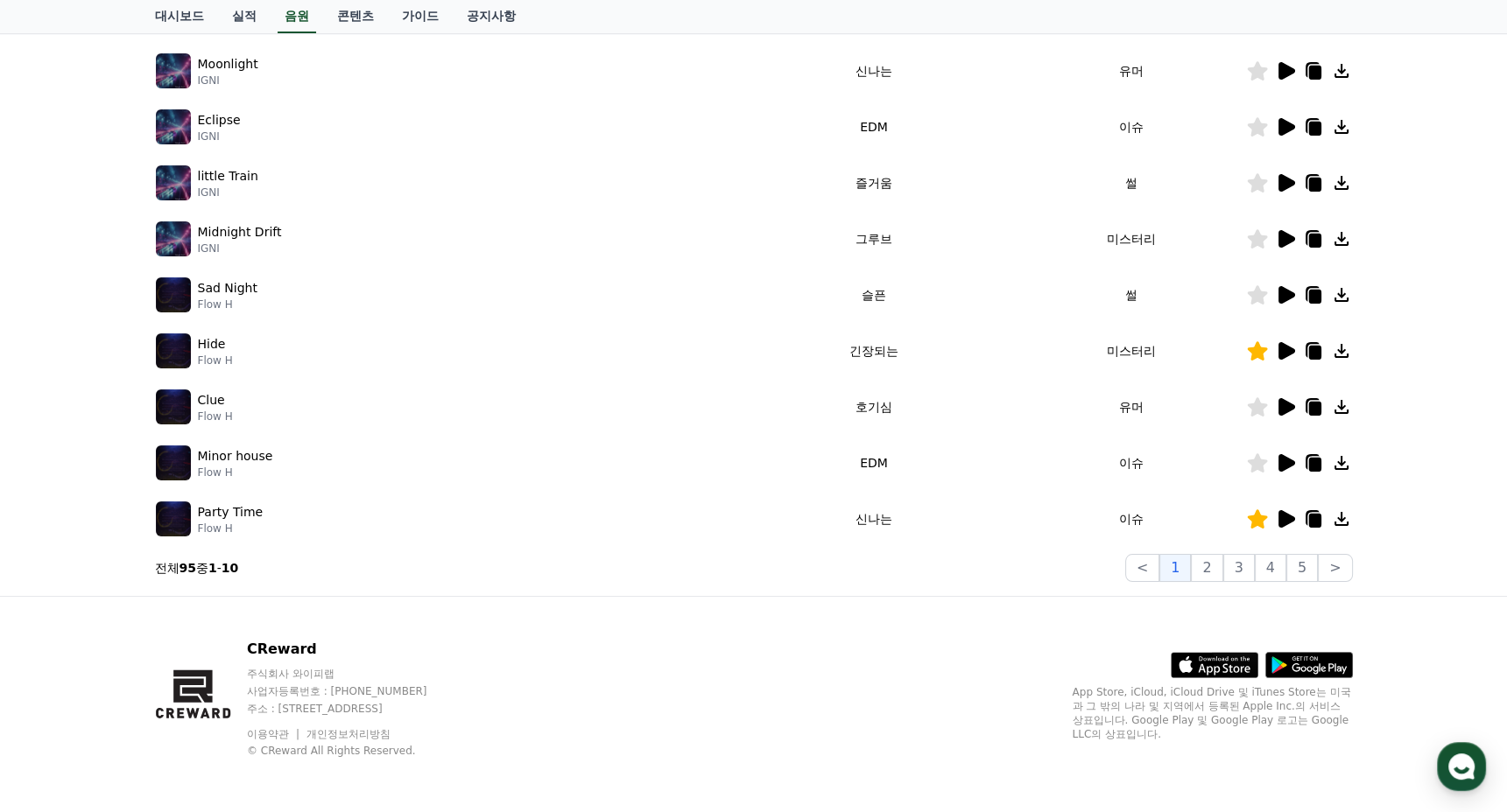
scroll to position [0, 0]
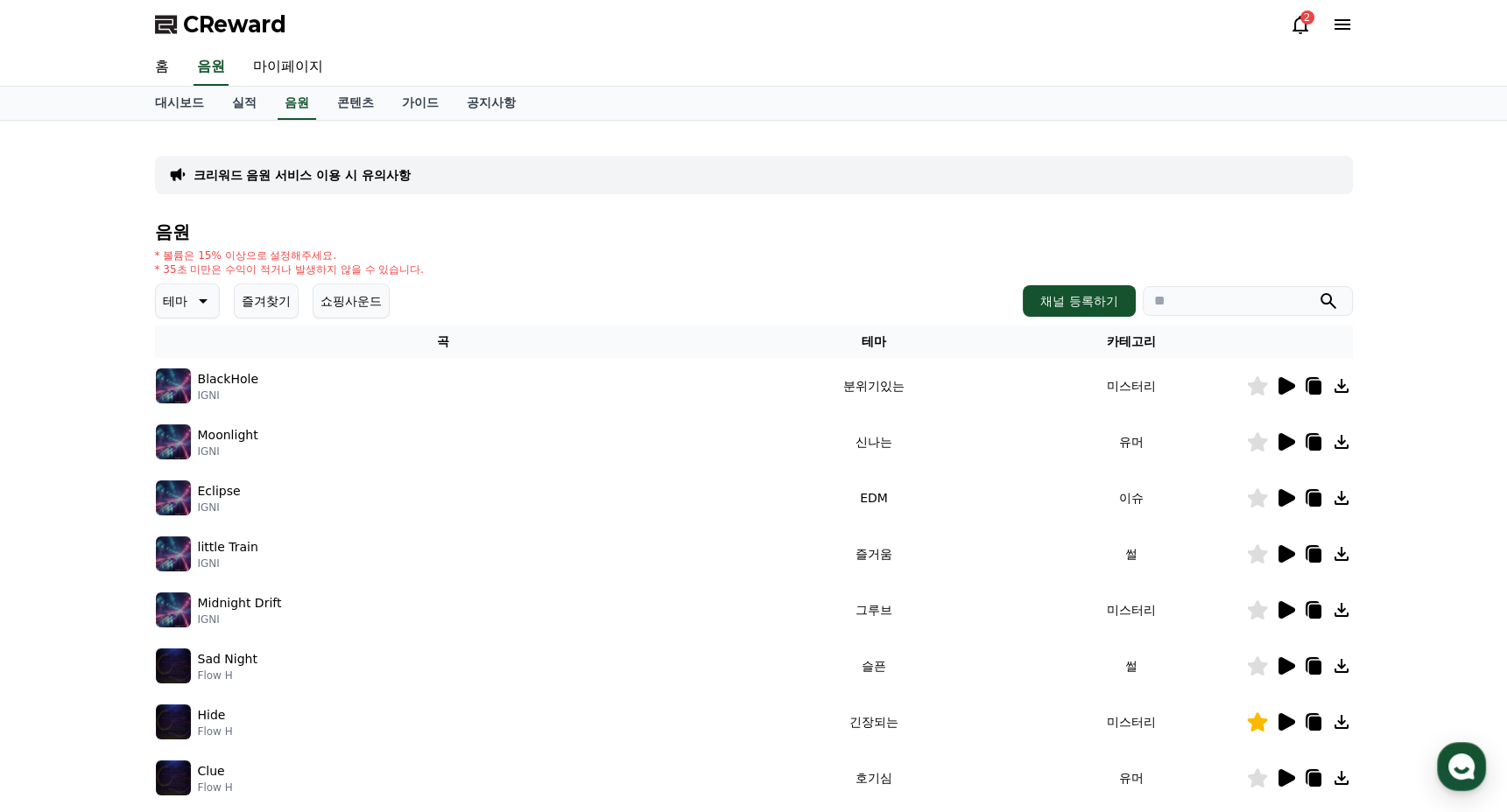
click at [285, 291] on button "즐겨찾기" at bounding box center [266, 301] width 65 height 35
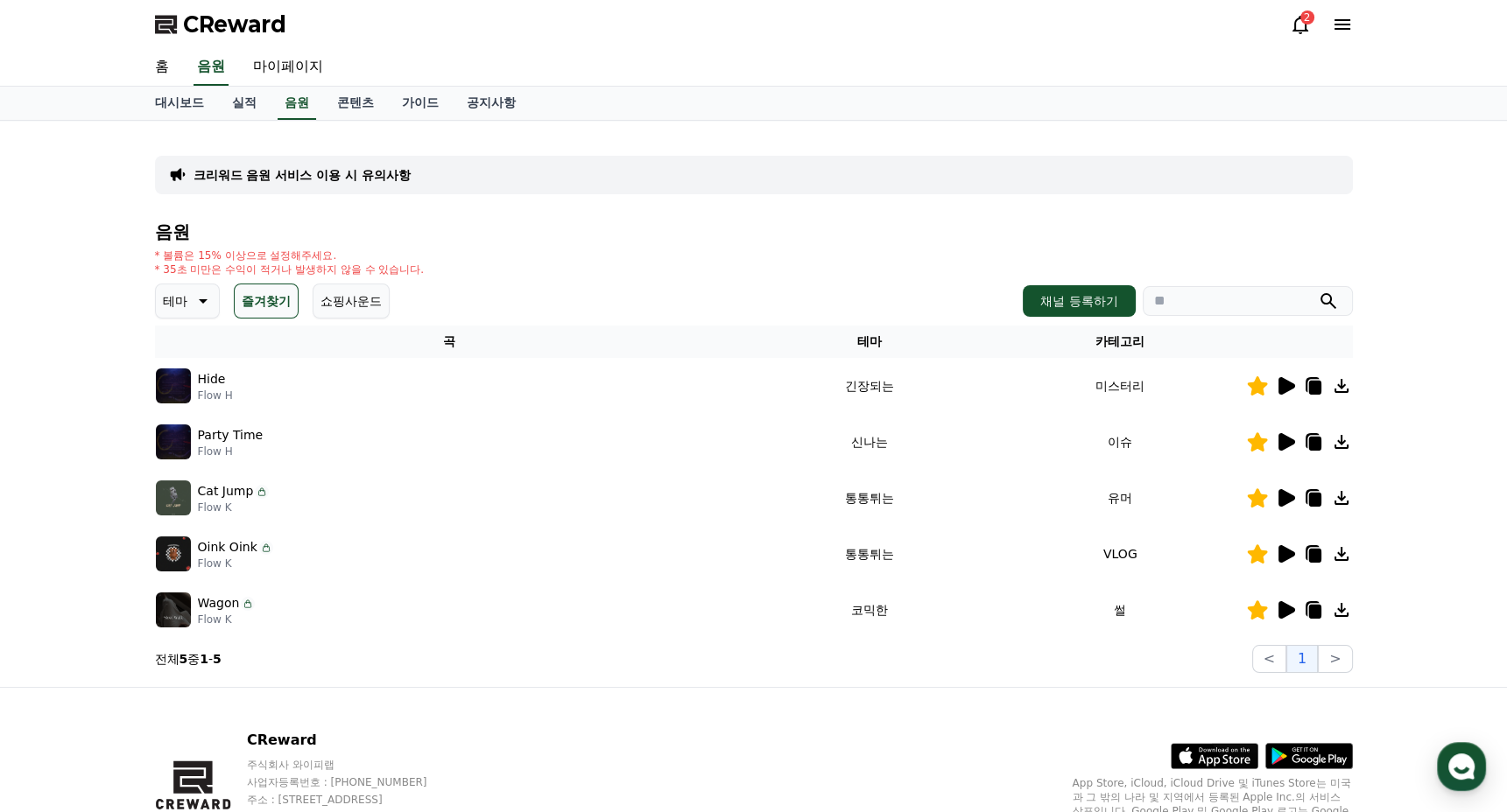
click at [1310, 381] on icon at bounding box center [1314, 388] width 13 height 14
click at [1284, 386] on icon at bounding box center [1286, 386] width 16 height 17
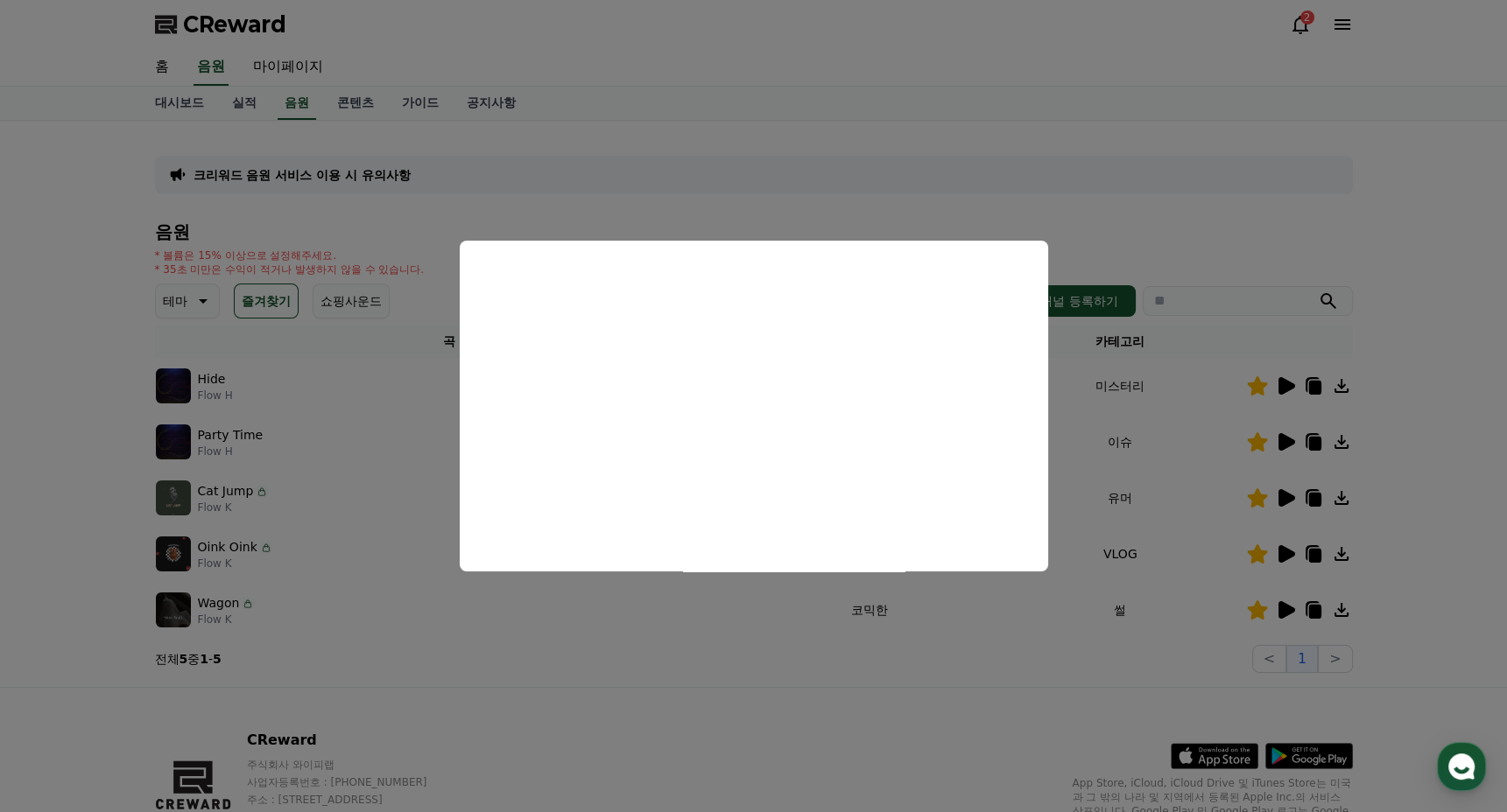
click at [1076, 57] on button "close modal" at bounding box center [753, 406] width 1507 height 812
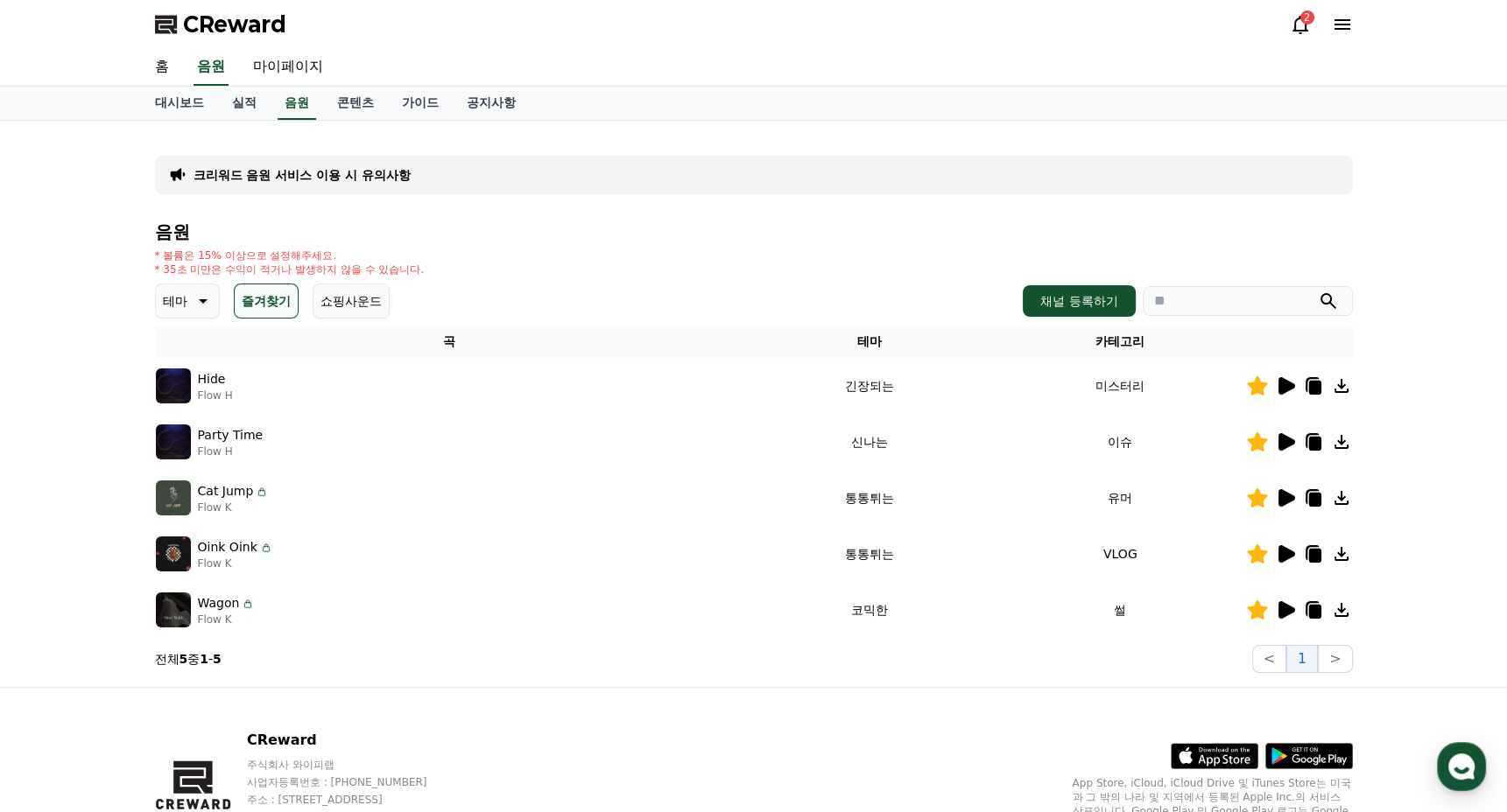
click at [1287, 390] on icon at bounding box center [1285, 387] width 21 height 21
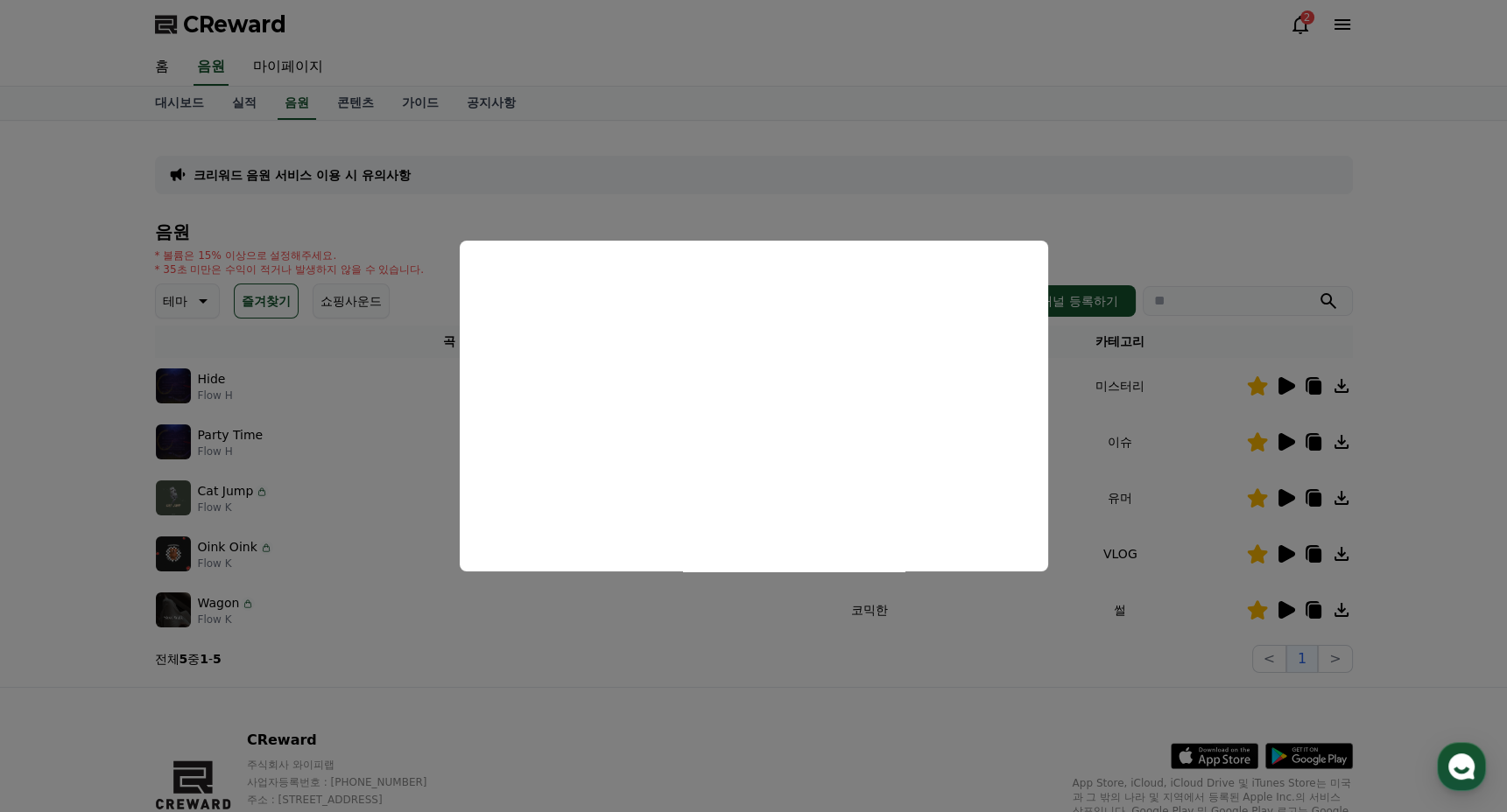
click at [959, 232] on button "close modal" at bounding box center [753, 406] width 1507 height 812
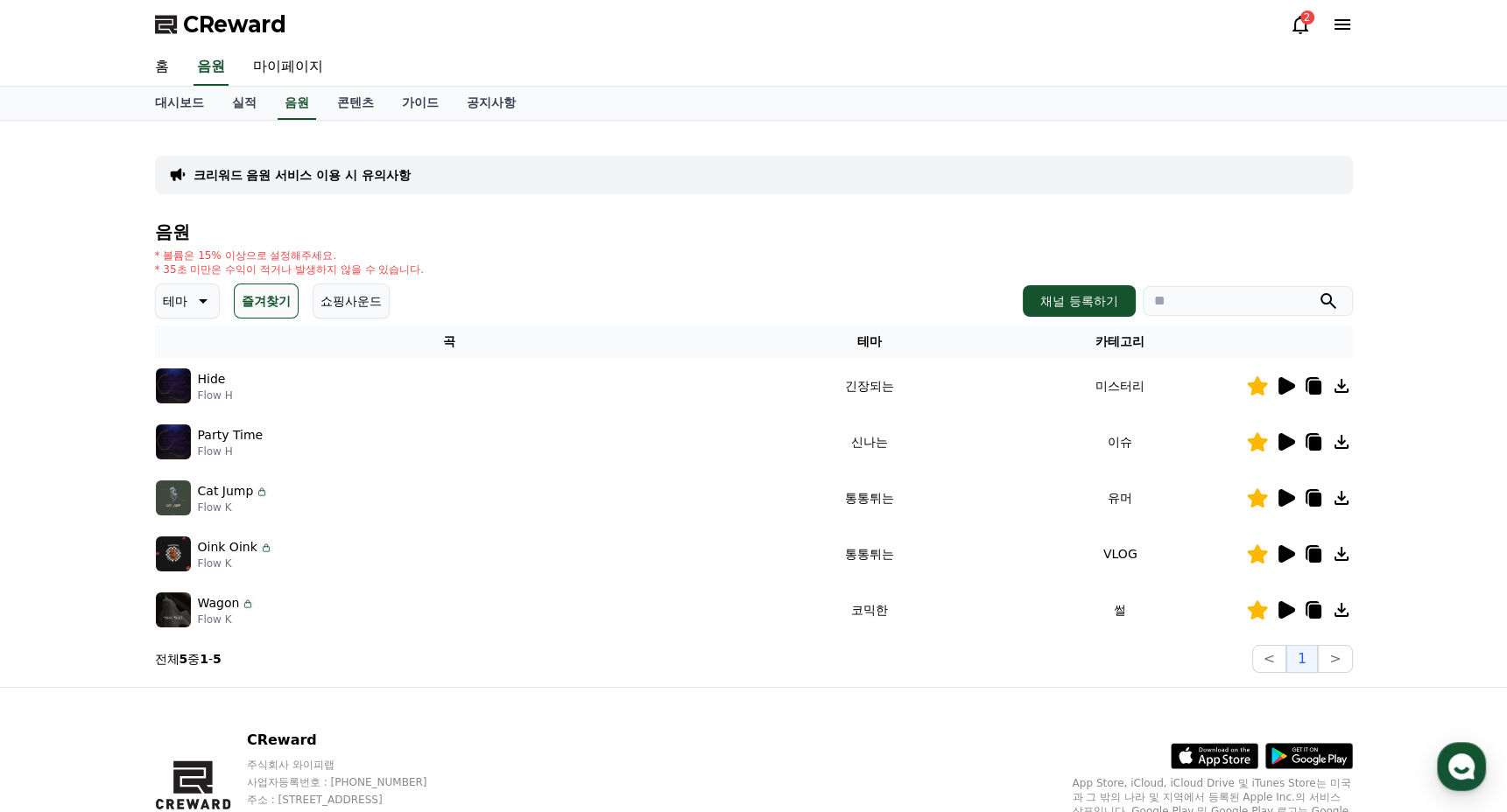
click at [976, 220] on div "크리워드 음원 서비스 이용 시 유의사항 음원 * 볼륨은 15% 이상으로 설정해주세요. * 35초 미만은 수익이 적거나 발생하지 않을 수 있습니…" at bounding box center [754, 404] width 1198 height 539
click at [1313, 389] on icon at bounding box center [1314, 388] width 13 height 14
click at [1309, 388] on icon at bounding box center [1314, 388] width 13 height 14
